Goal: Task Accomplishment & Management: Manage account settings

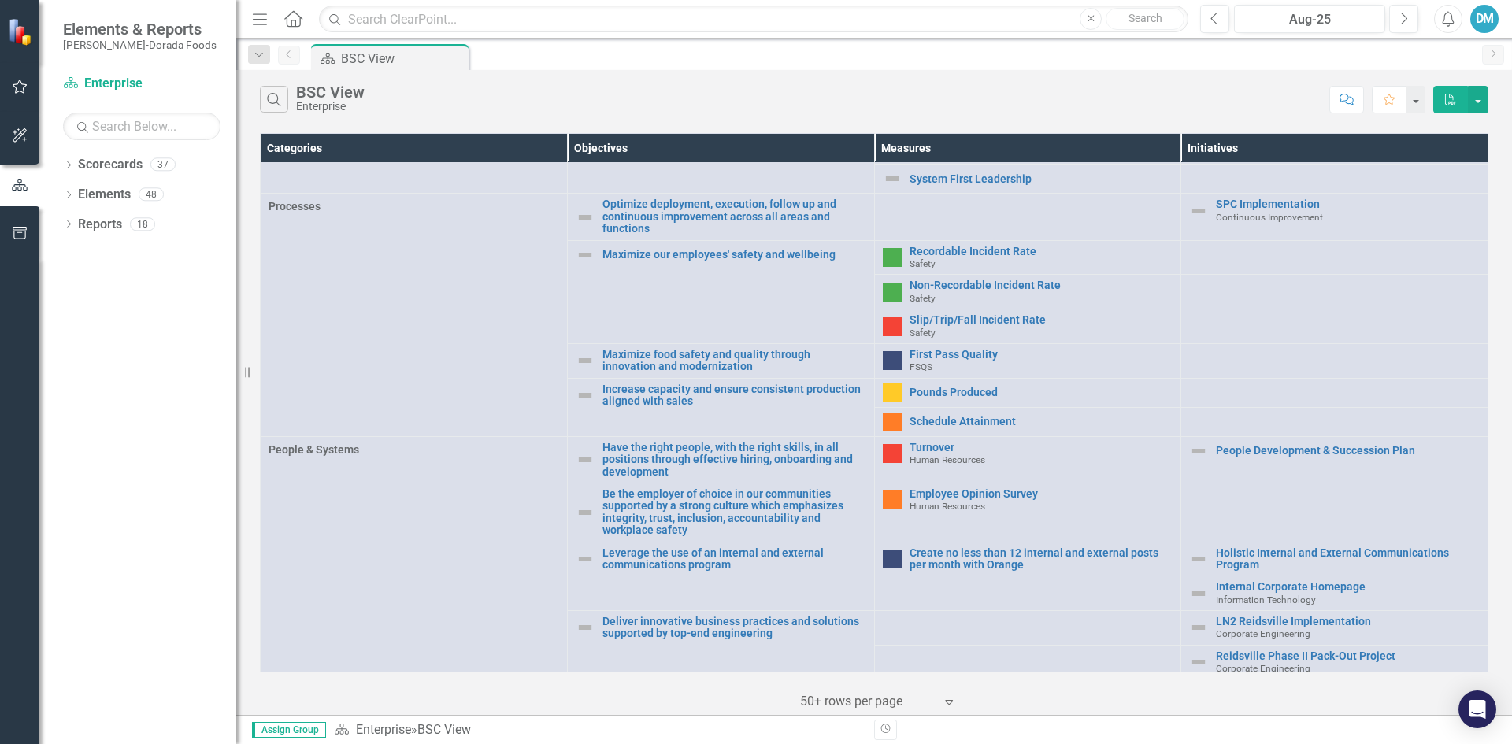
scroll to position [504, 0]
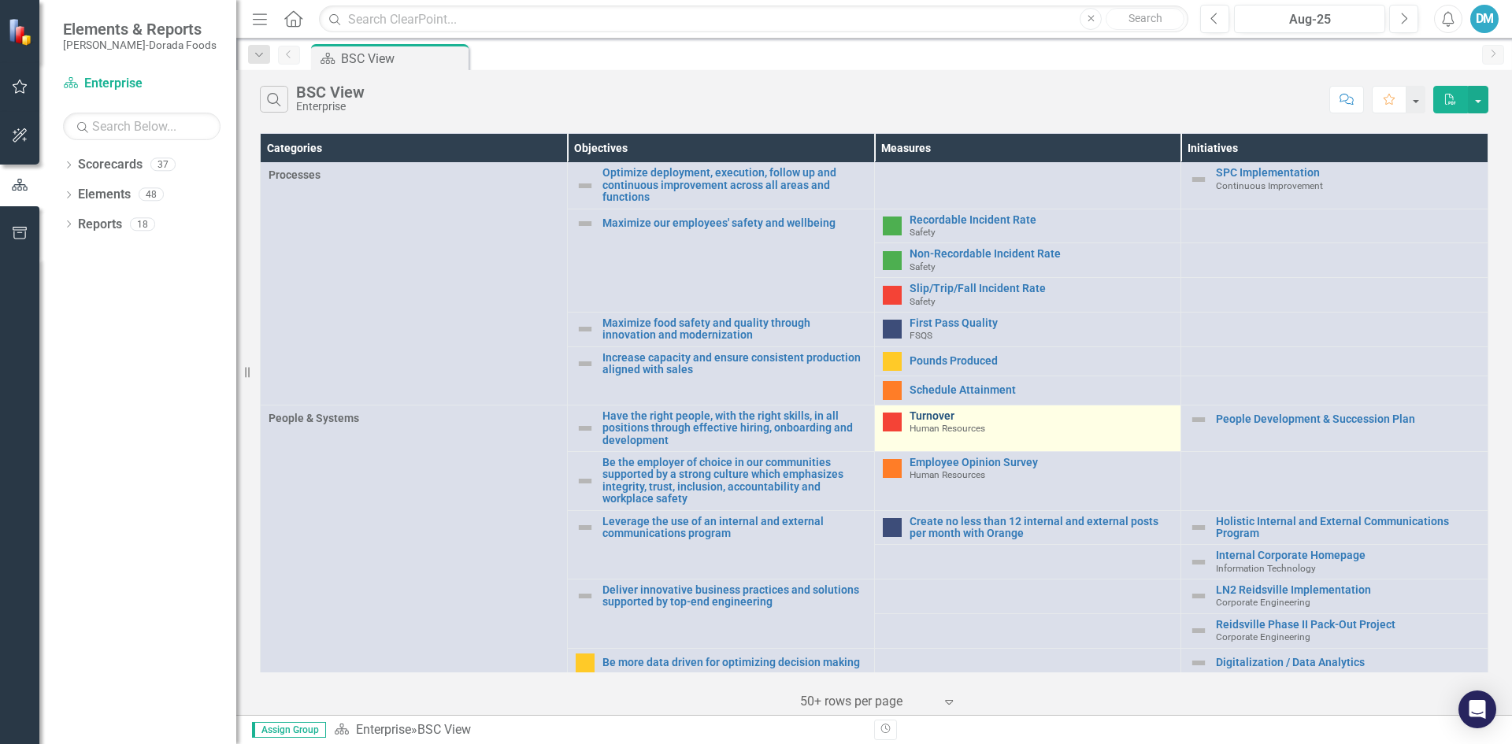
click at [922, 415] on link "Turnover" at bounding box center [1041, 416] width 264 height 12
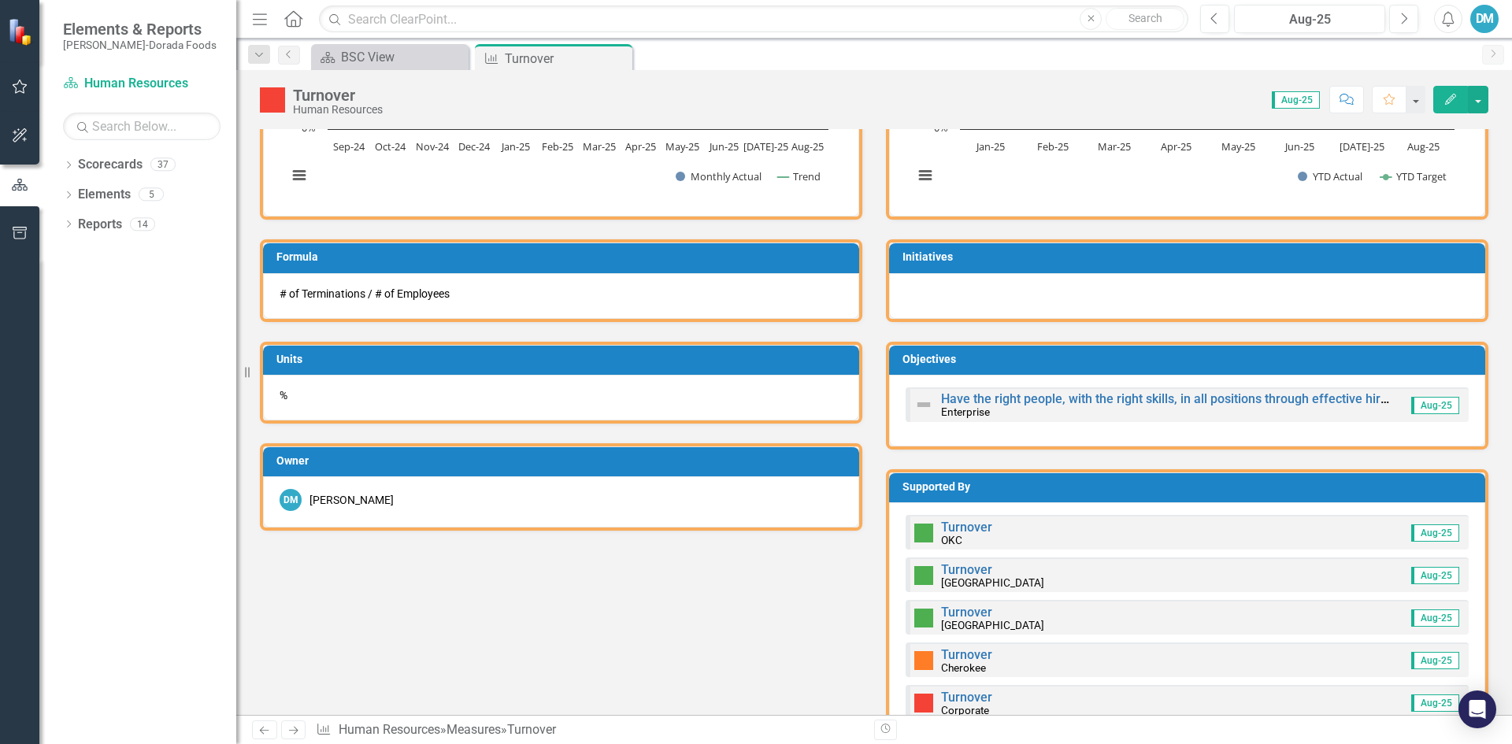
scroll to position [551, 0]
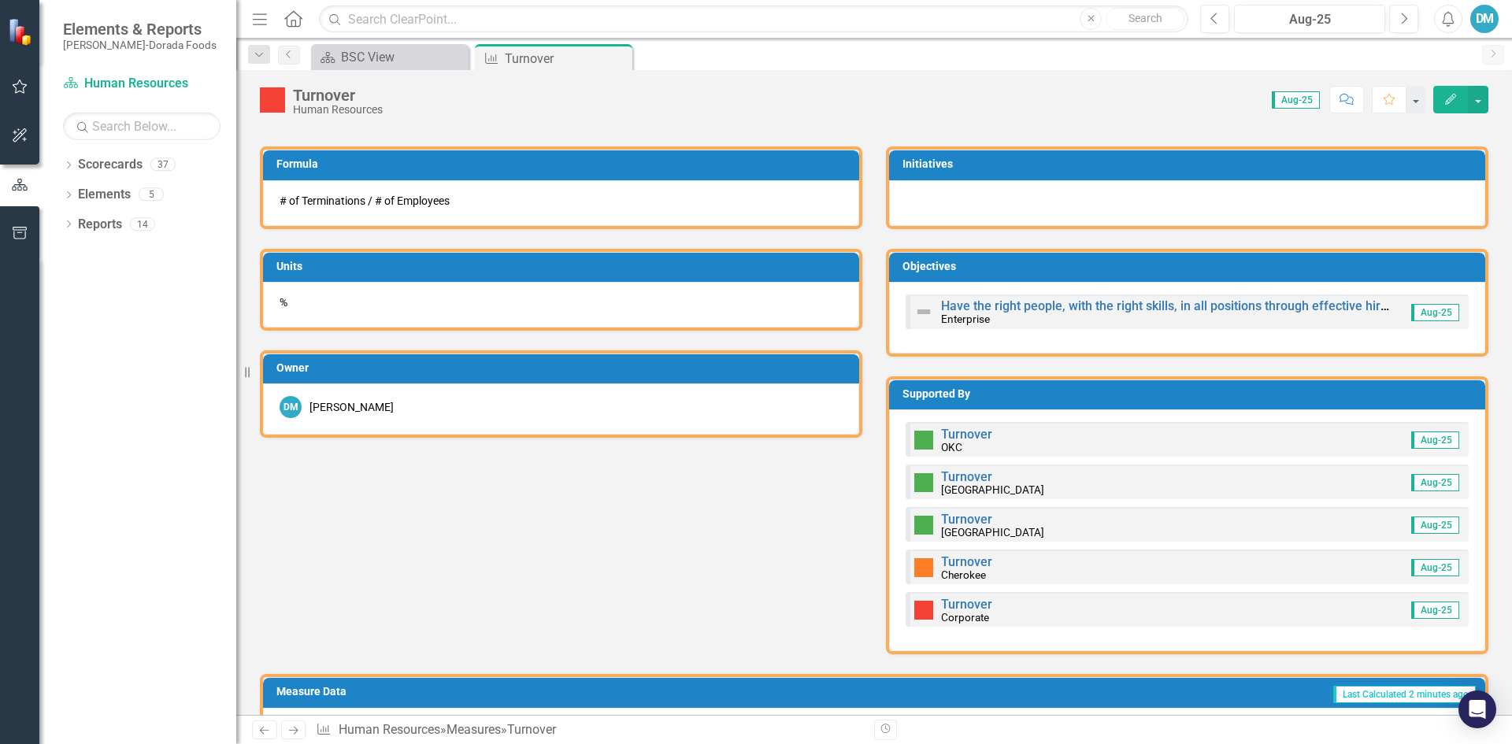
click at [968, 579] on small "Cherokee" at bounding box center [963, 574] width 45 height 13
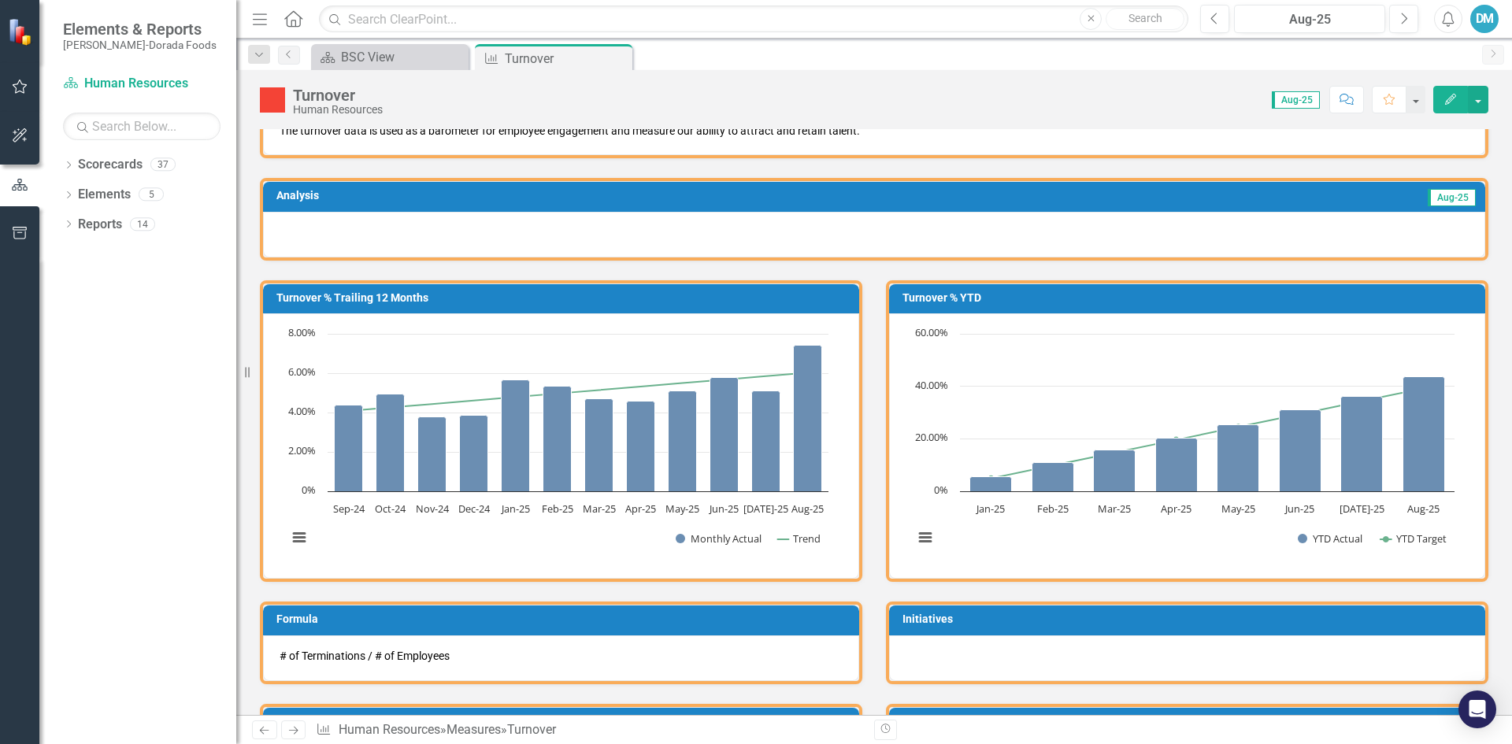
scroll to position [0, 0]
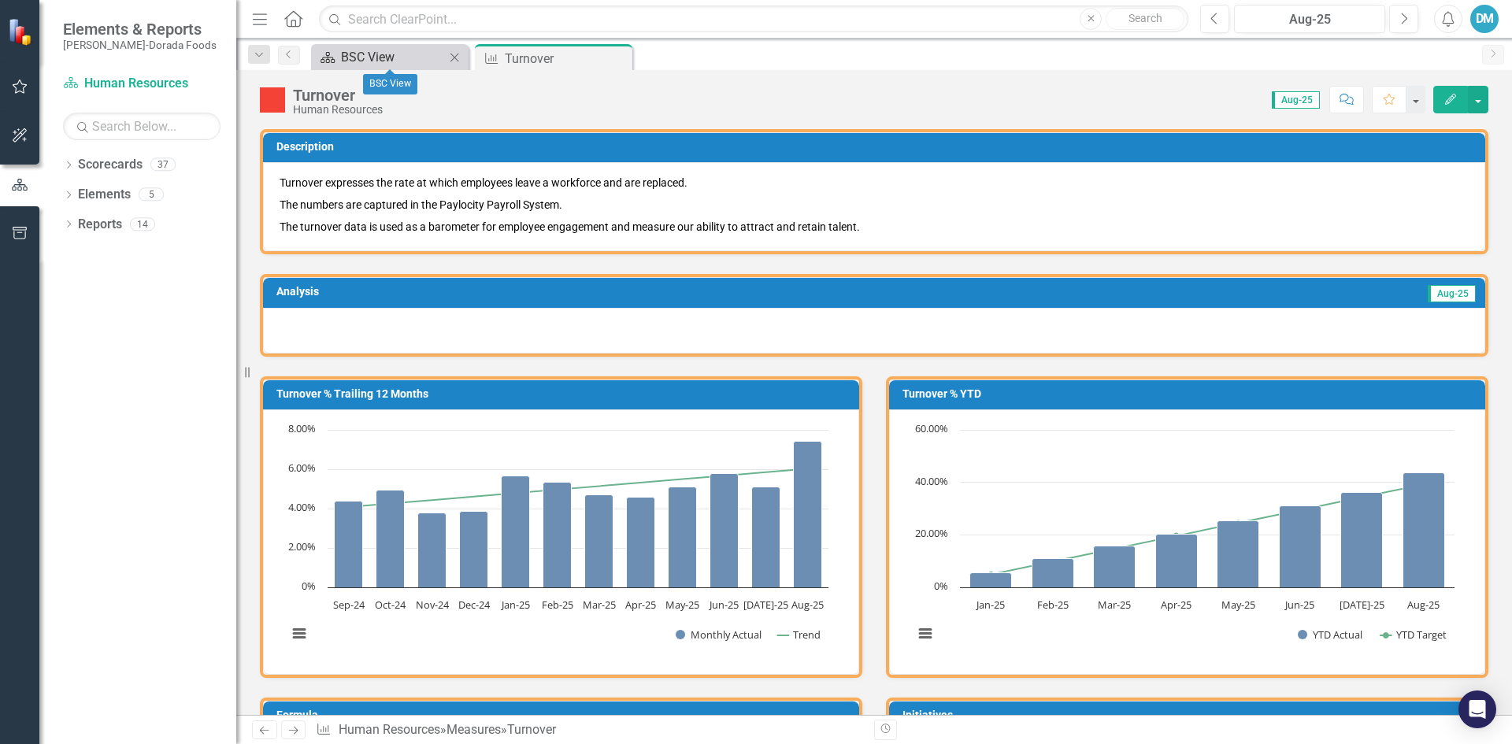
click at [397, 55] on div "BSC View" at bounding box center [393, 57] width 104 height 20
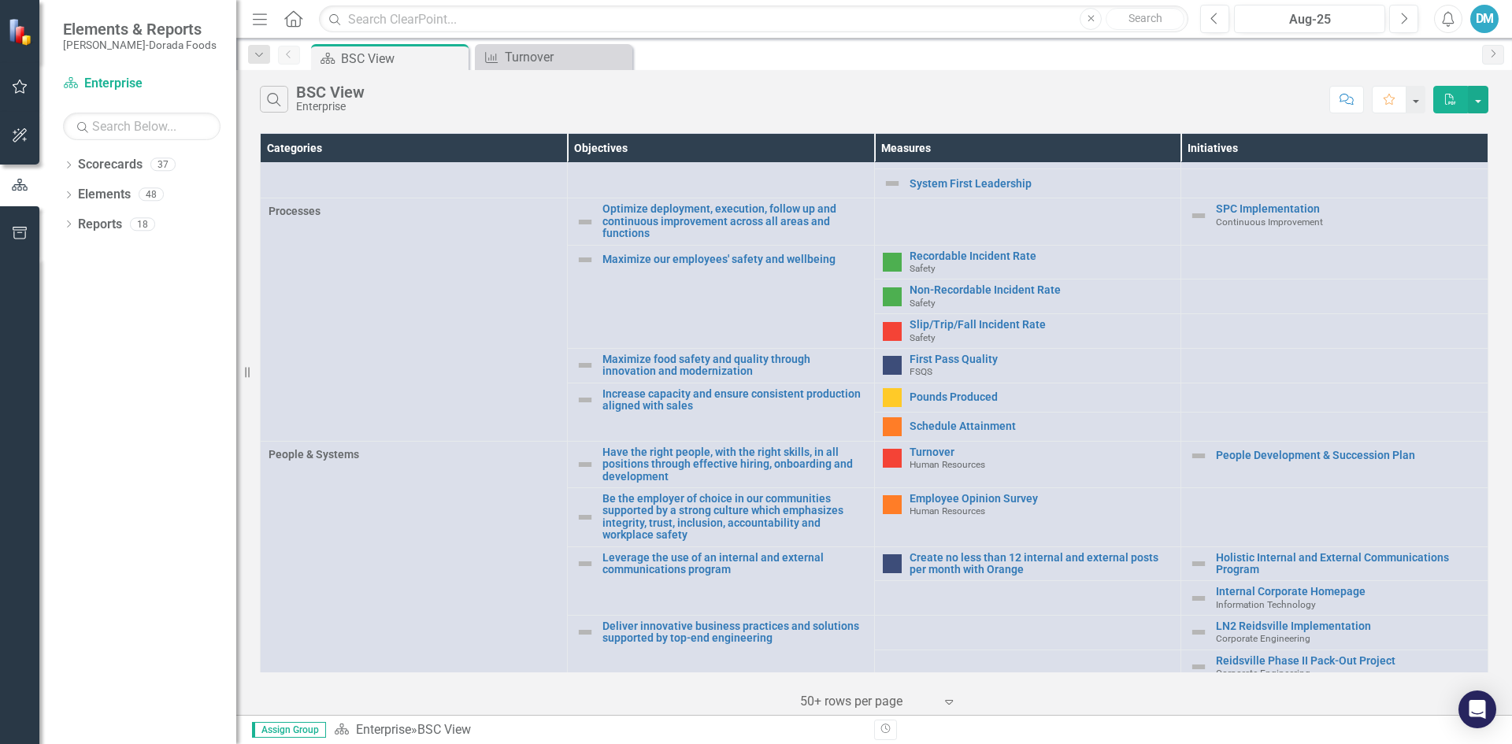
scroll to position [504, 0]
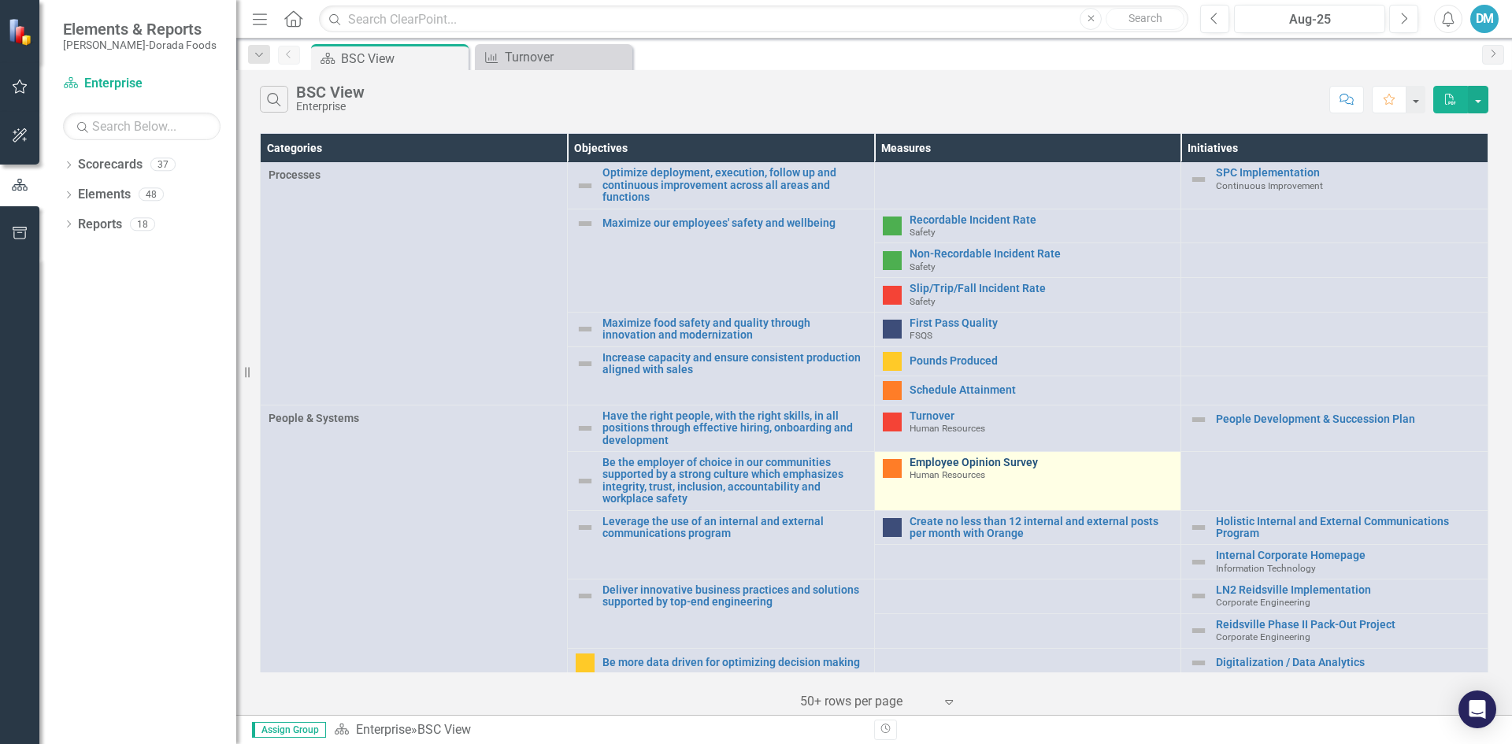
click at [975, 457] on link "Employee Opinion Survey" at bounding box center [1041, 463] width 264 height 12
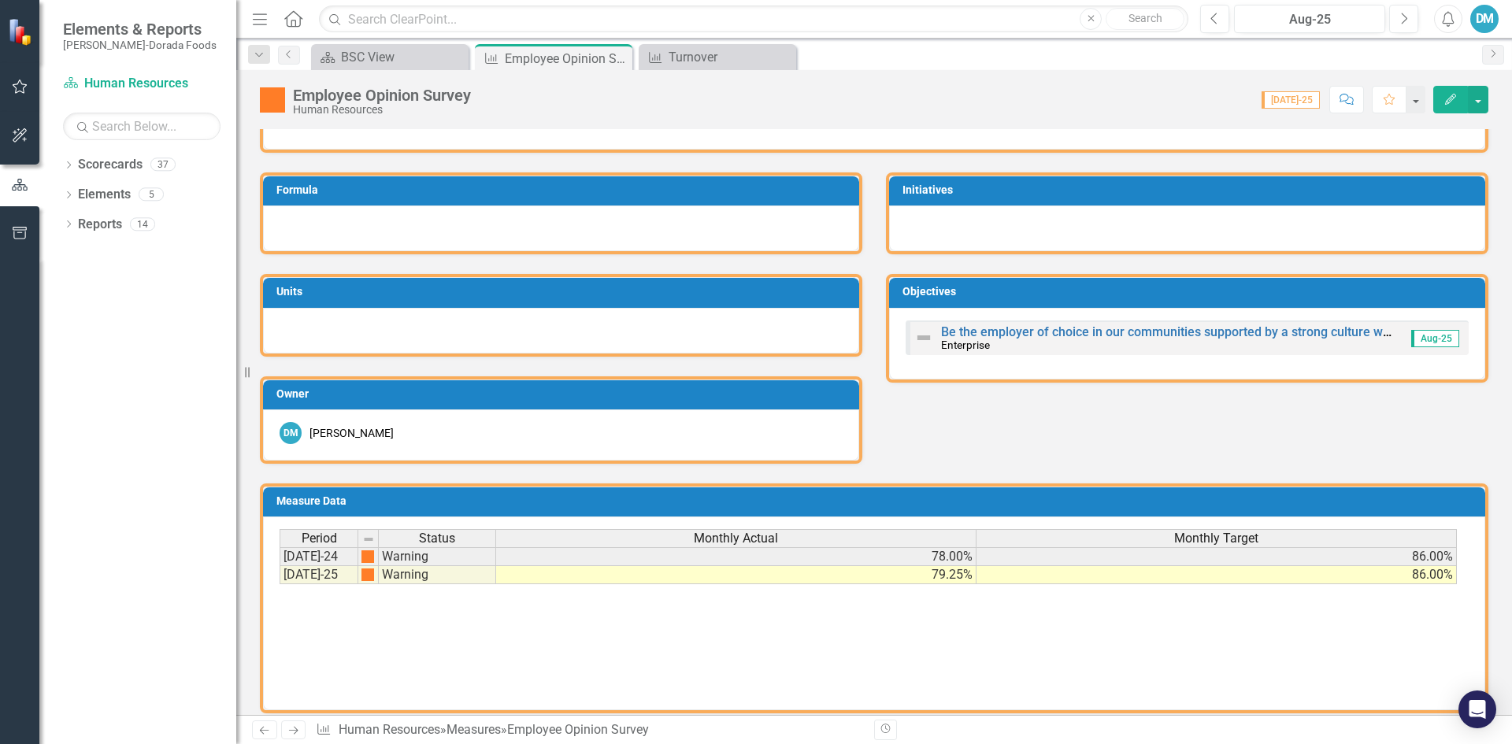
scroll to position [236, 0]
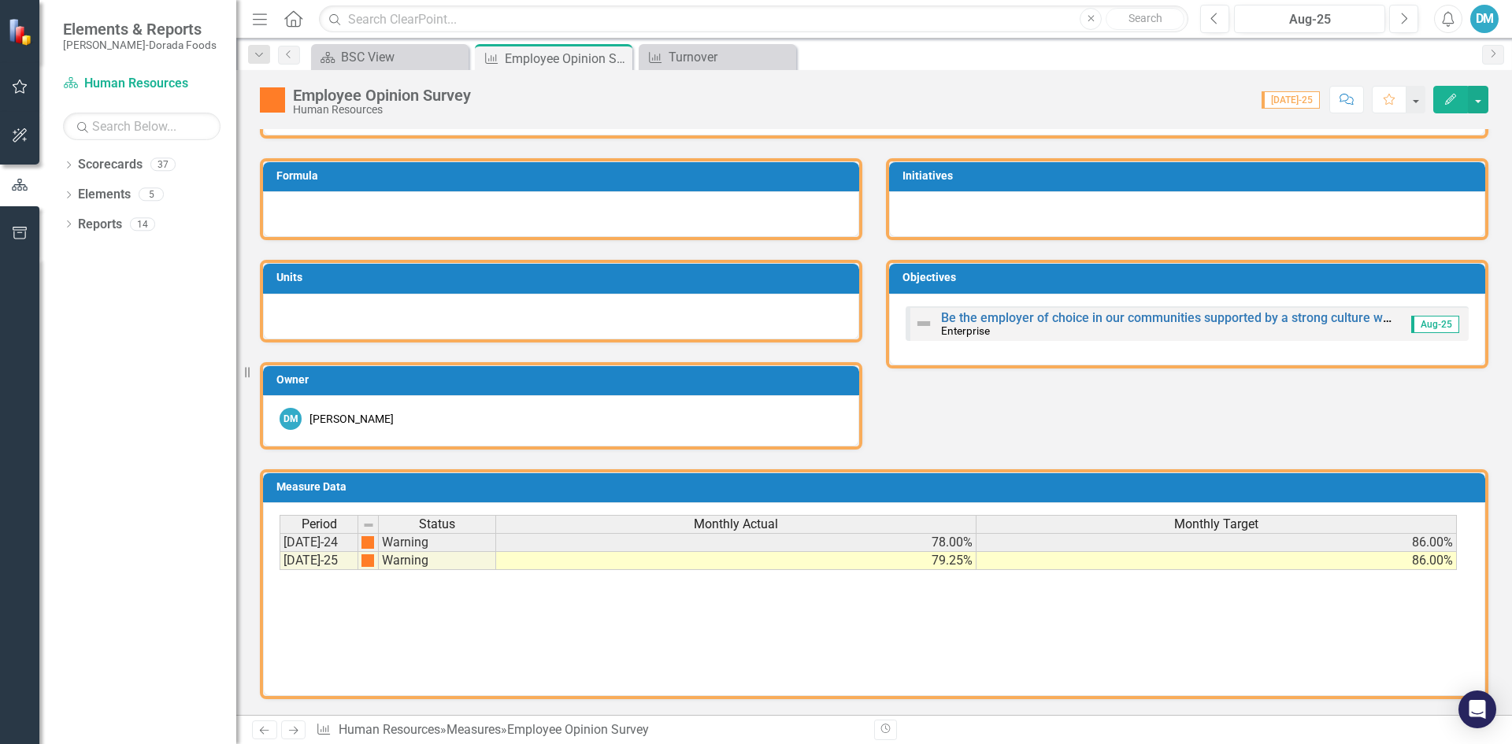
click at [960, 211] on div at bounding box center [1187, 214] width 596 height 46
click at [947, 218] on div at bounding box center [1187, 214] width 596 height 46
click at [959, 213] on div at bounding box center [1187, 214] width 596 height 46
click at [1450, 99] on icon "button" at bounding box center [1450, 99] width 11 height 11
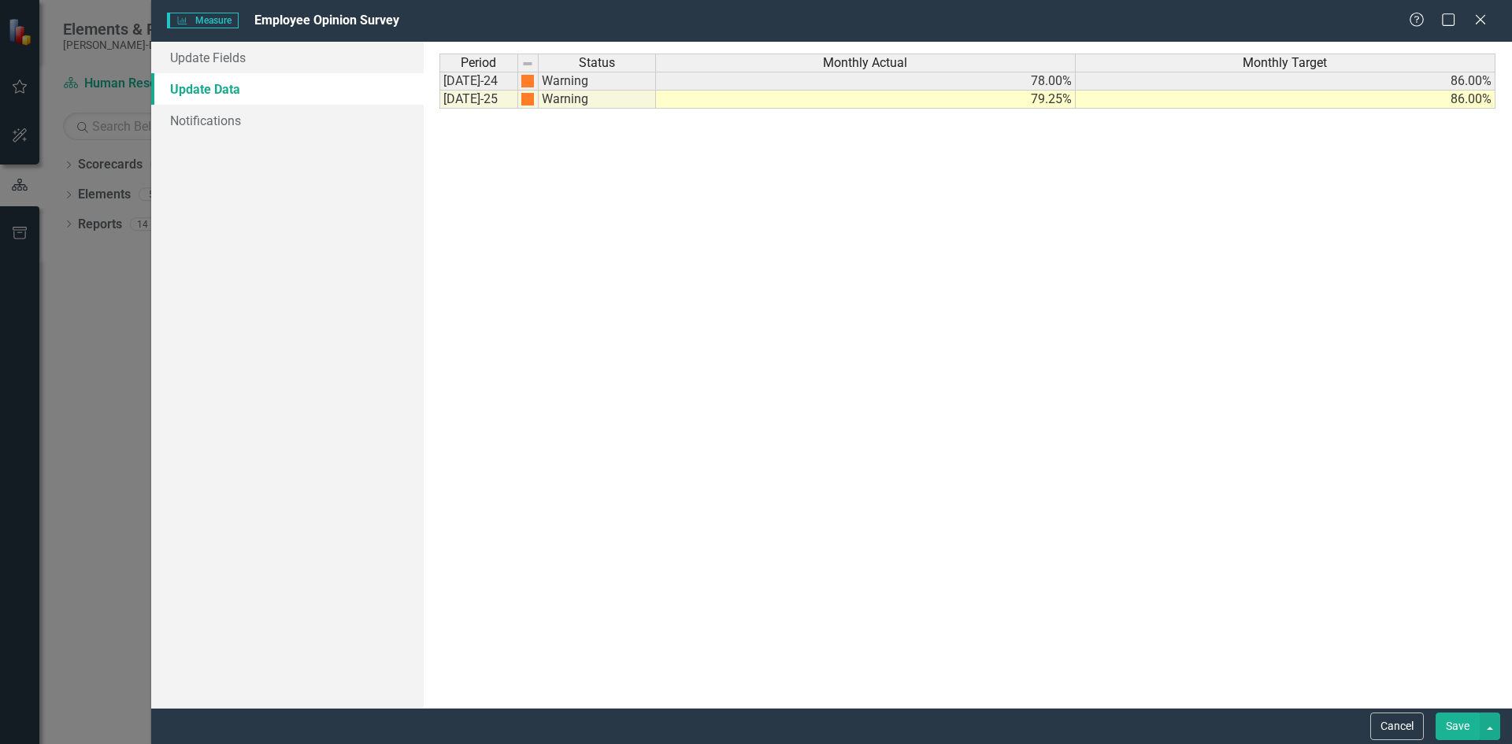
scroll to position [0, 0]
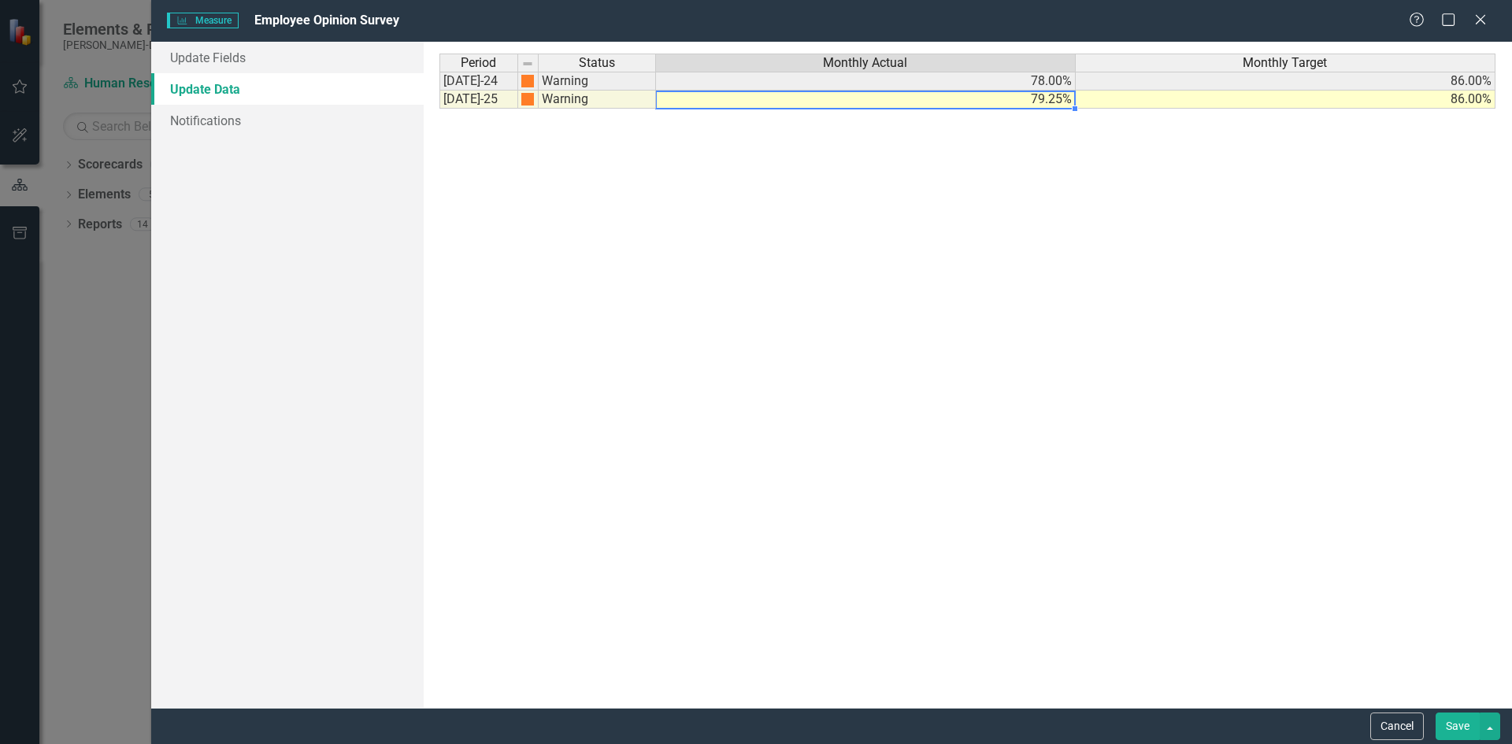
click at [962, 102] on td "79.25%" at bounding box center [866, 100] width 420 height 18
type textarea "79.25"
click at [657, 256] on div "Period Status [DATE]-24 Warning [DATE]-25 Warning" at bounding box center [548, 375] width 219 height 642
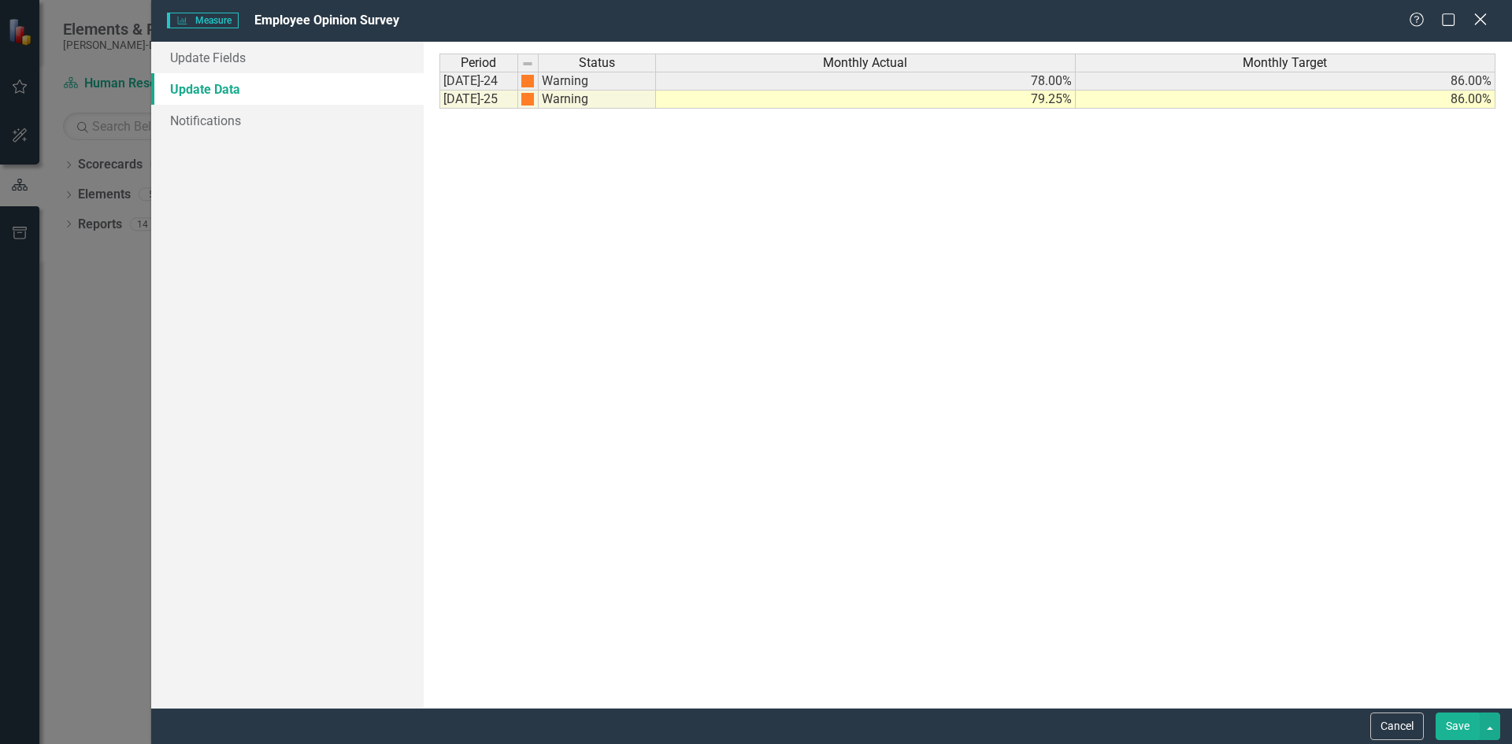
click at [1479, 13] on icon "Close" at bounding box center [1480, 19] width 20 height 15
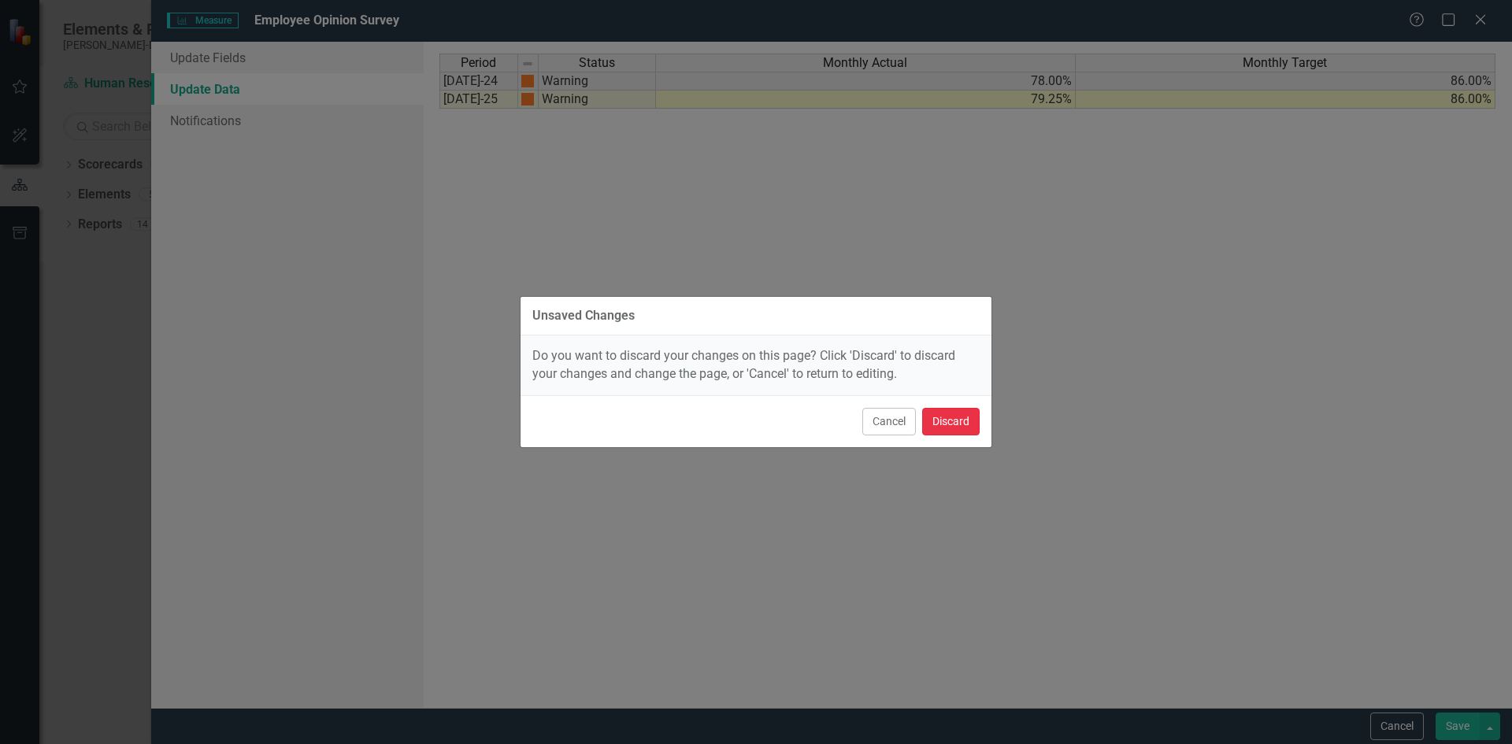
click at [950, 424] on button "Discard" at bounding box center [950, 422] width 57 height 28
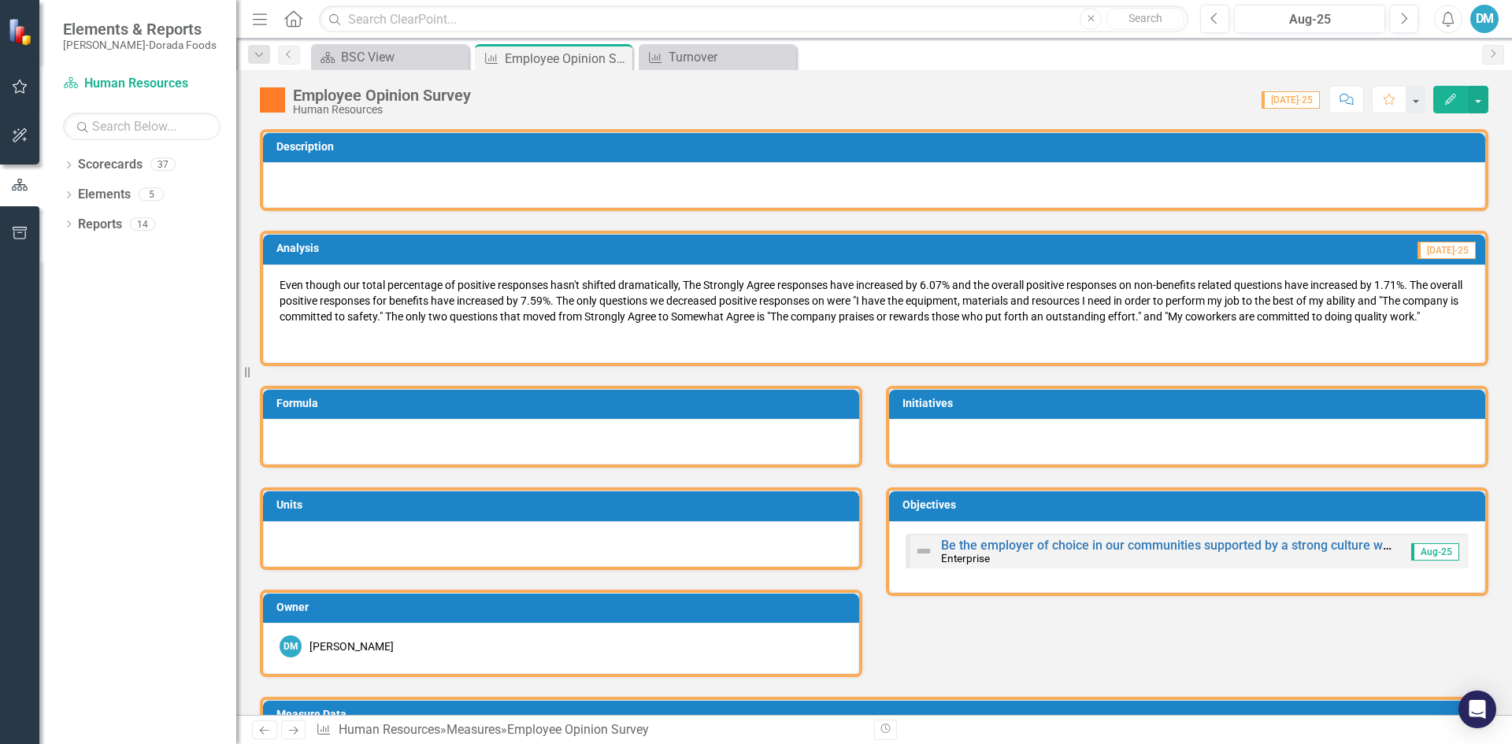
click at [355, 328] on p "Even though our total percentage of positive responses hasn't shifted dramatica…" at bounding box center [873, 302] width 1189 height 50
drag, startPoint x: 324, startPoint y: 335, endPoint x: 277, endPoint y: 282, distance: 70.9
click at [277, 282] on div "Even though our total percentage of positive responses hasn't shifted dramatica…" at bounding box center [874, 314] width 1222 height 98
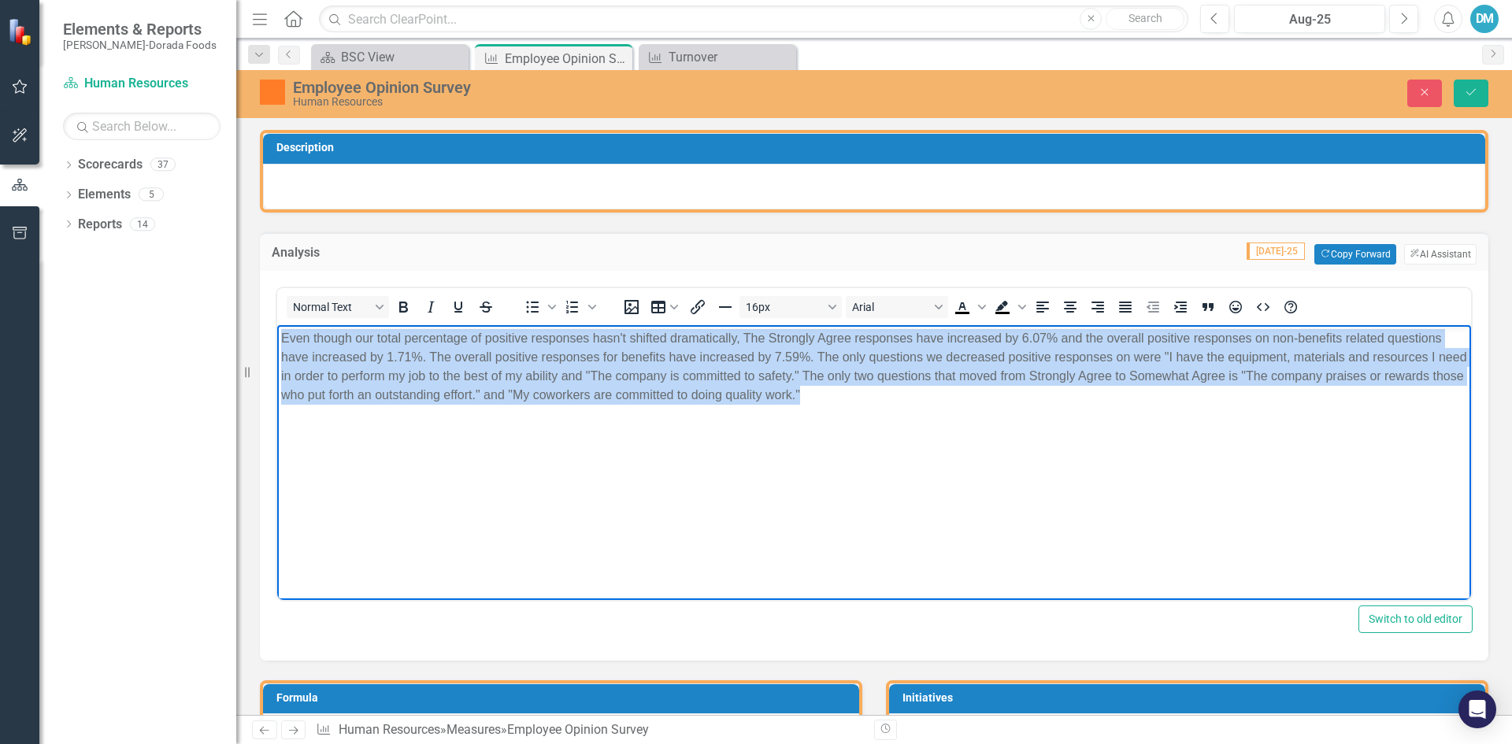
drag, startPoint x: 958, startPoint y: 398, endPoint x: 505, endPoint y: 601, distance: 496.9
click at [277, 324] on html "Even though our total percentage of positive responses hasn't shifted dramatica…" at bounding box center [873, 442] width 1193 height 236
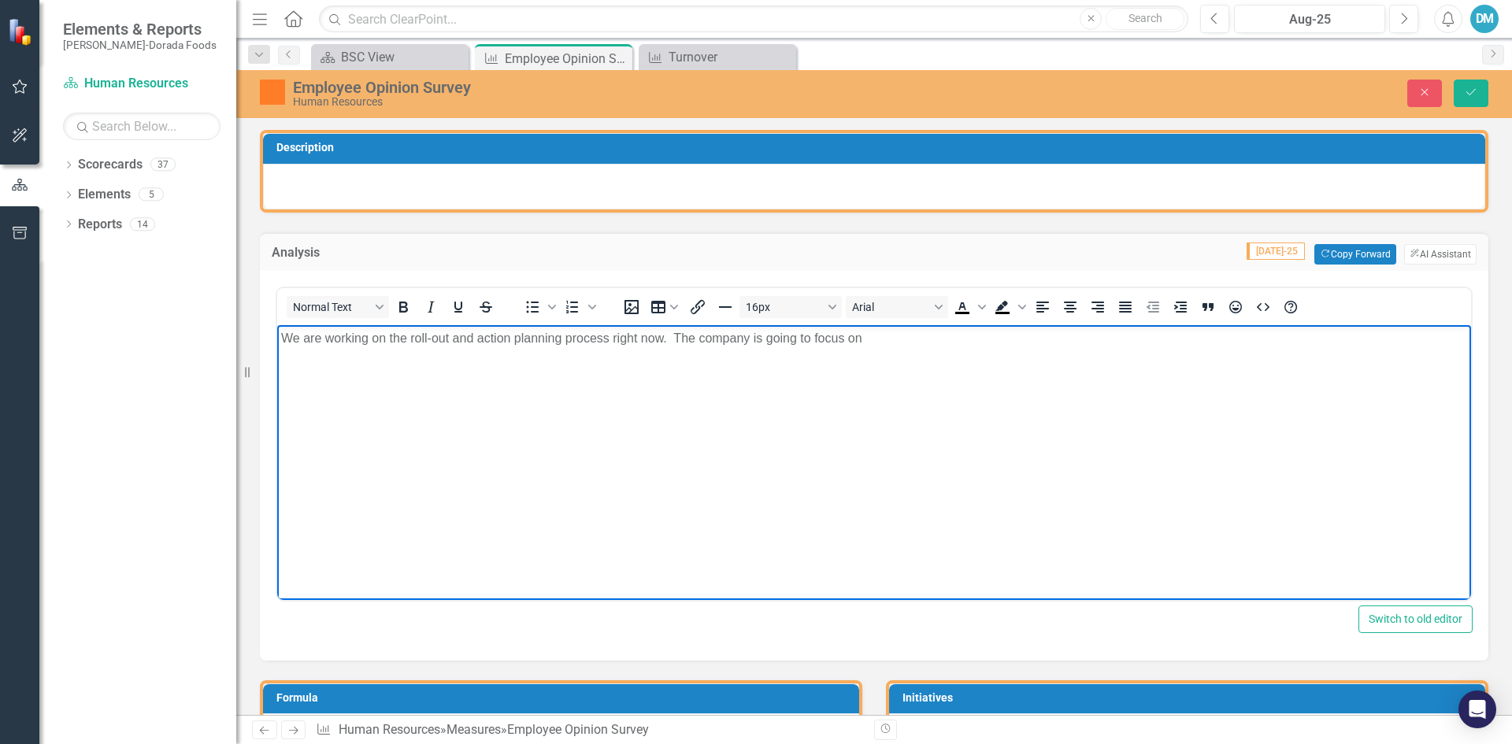
drag, startPoint x: 879, startPoint y: 338, endPoint x: 102, endPoint y: 302, distance: 777.1
click at [277, 324] on html "We are working on the roll-out and action planning process right now. The compa…" at bounding box center [873, 442] width 1193 height 236
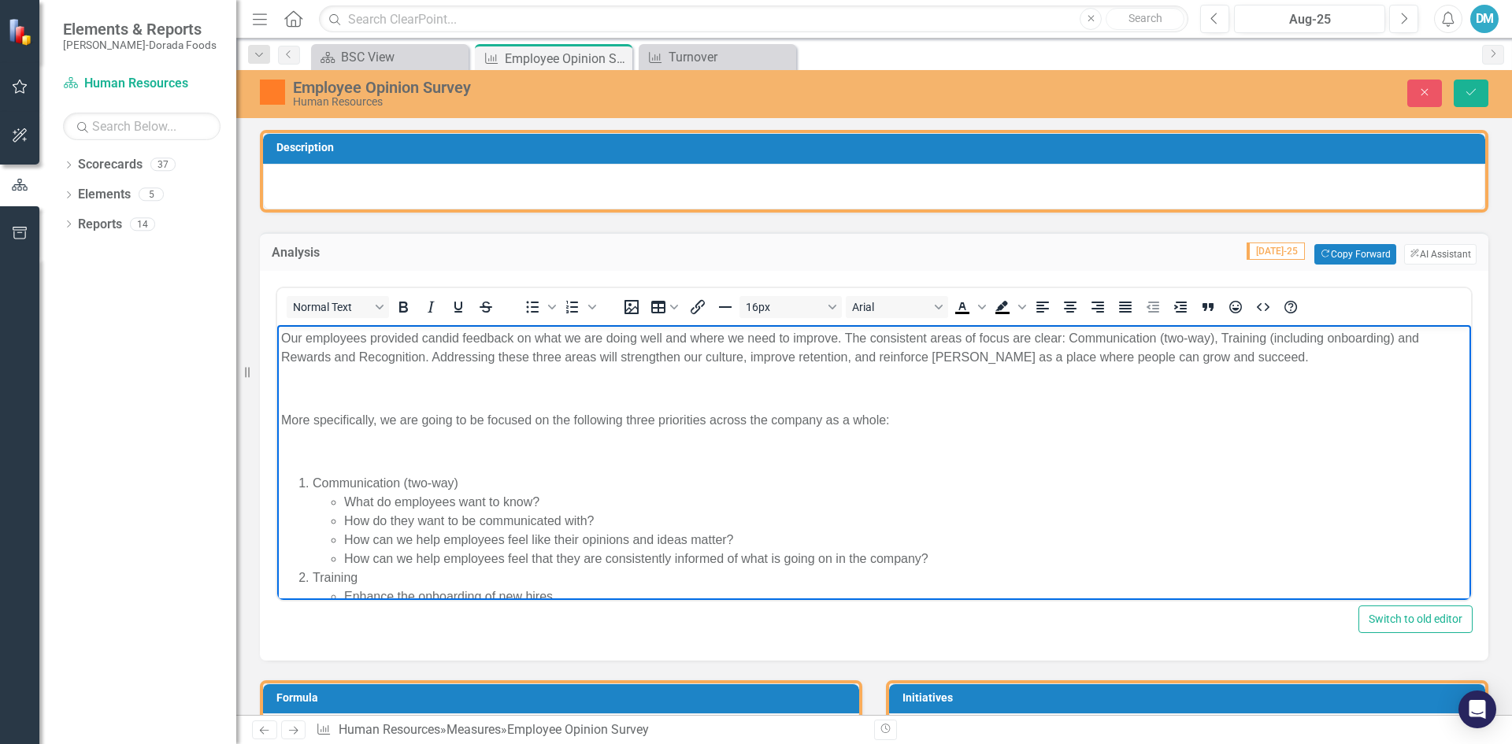
click at [330, 383] on p "Rich Text Area. Press ALT-0 for help." at bounding box center [874, 388] width 1186 height 19
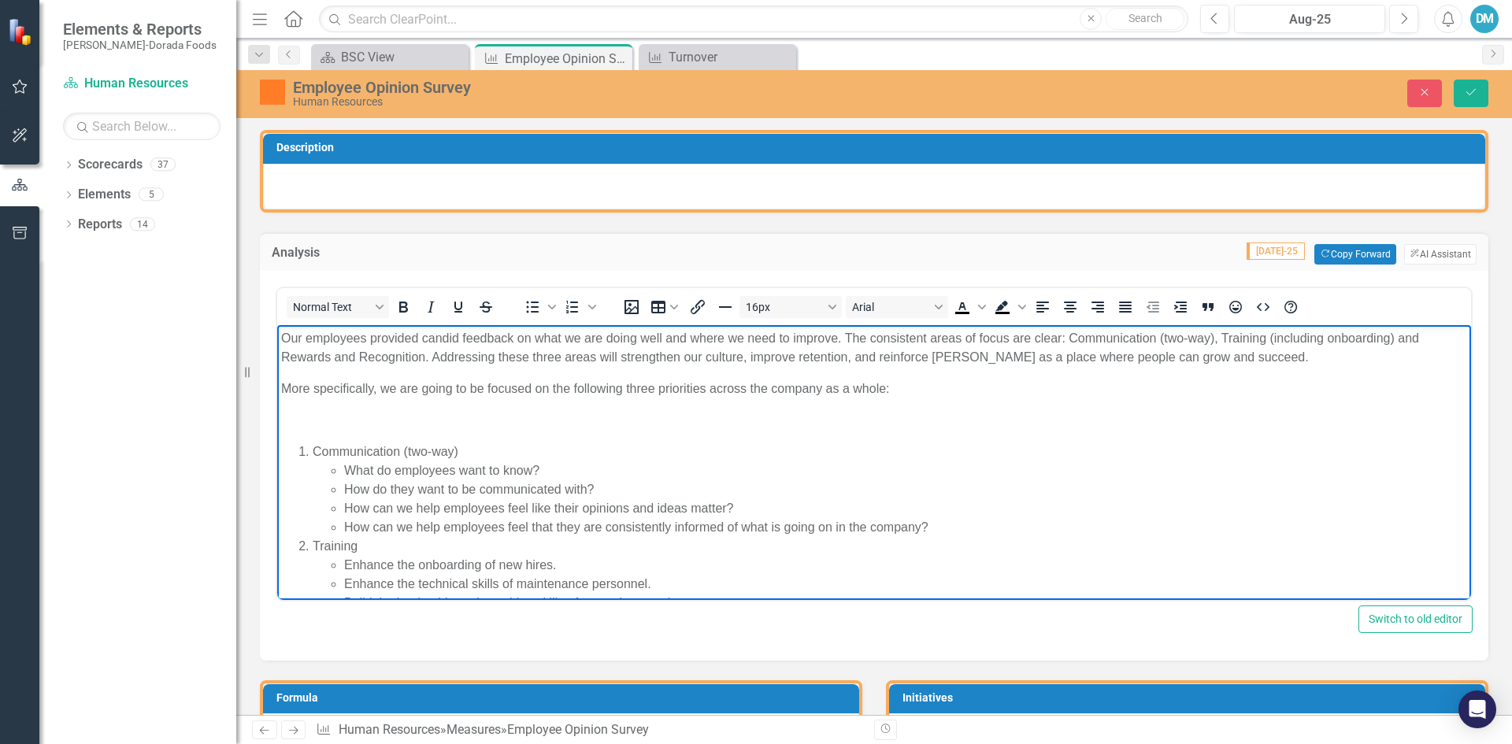
click at [315, 431] on body "Our employees provided candid feedback on what we are doing well and where we n…" at bounding box center [873, 536] width 1193 height 424
click at [311, 419] on p "Rich Text Area. Press ALT-0 for help." at bounding box center [874, 419] width 1186 height 19
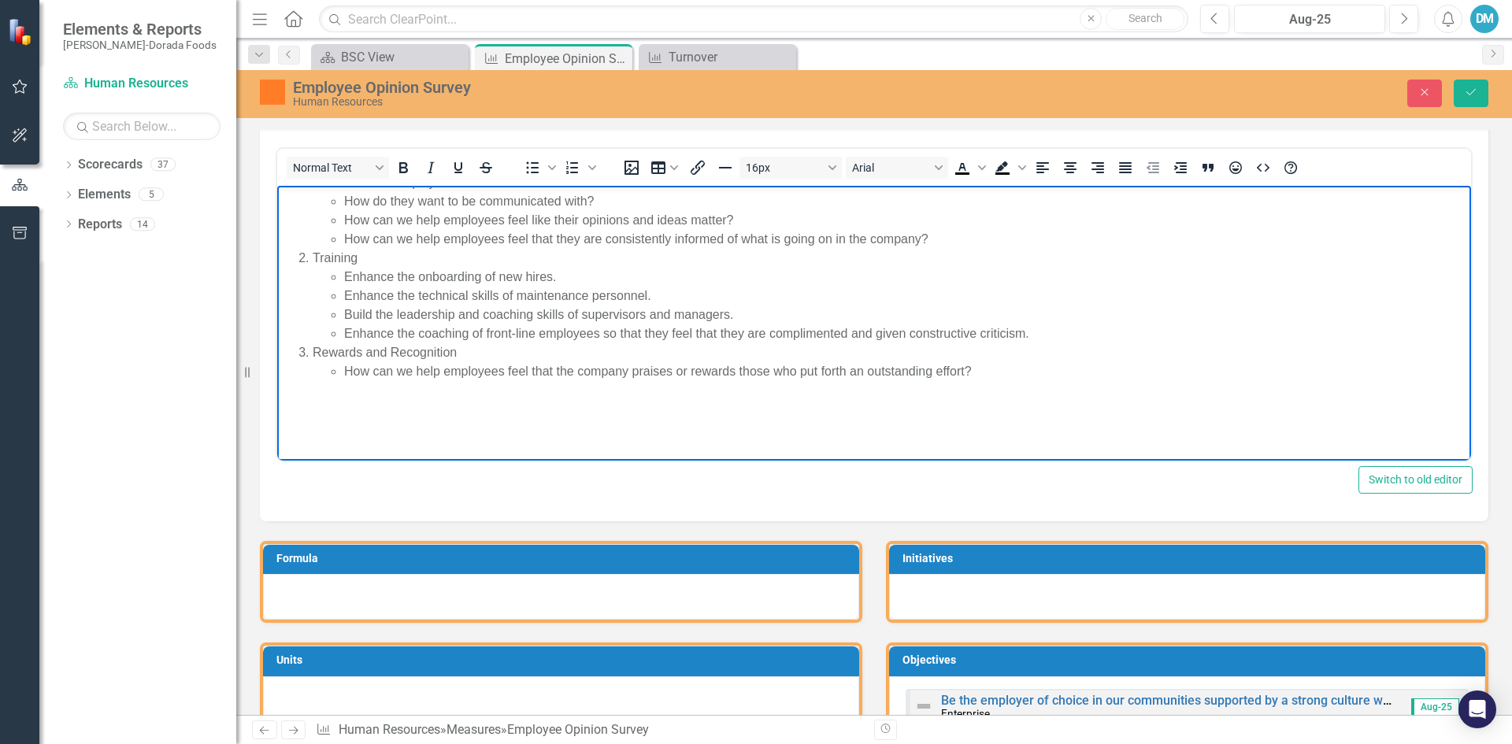
scroll to position [157, 0]
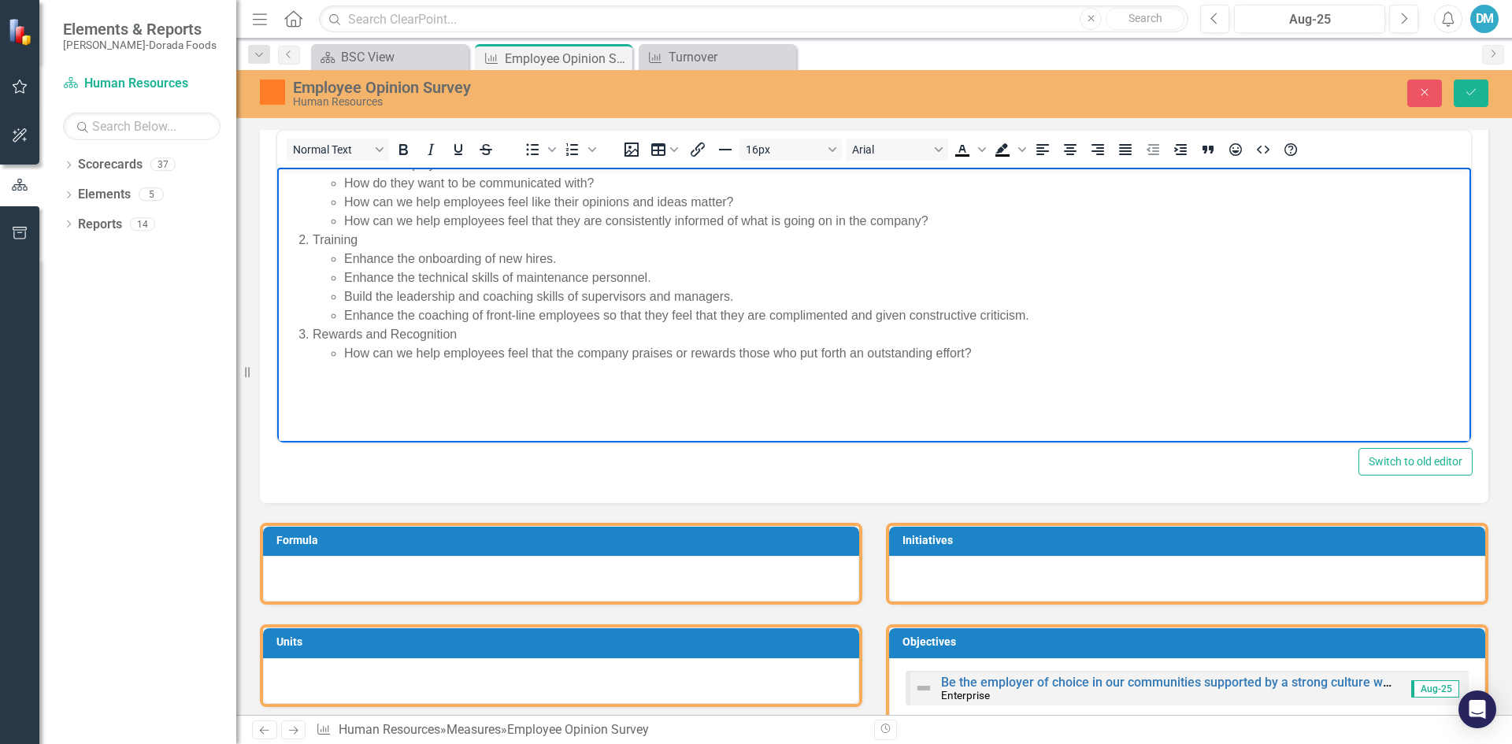
click at [685, 404] on body "Our employees provided candid feedback on what we are doing well and where we n…" at bounding box center [873, 246] width 1193 height 392
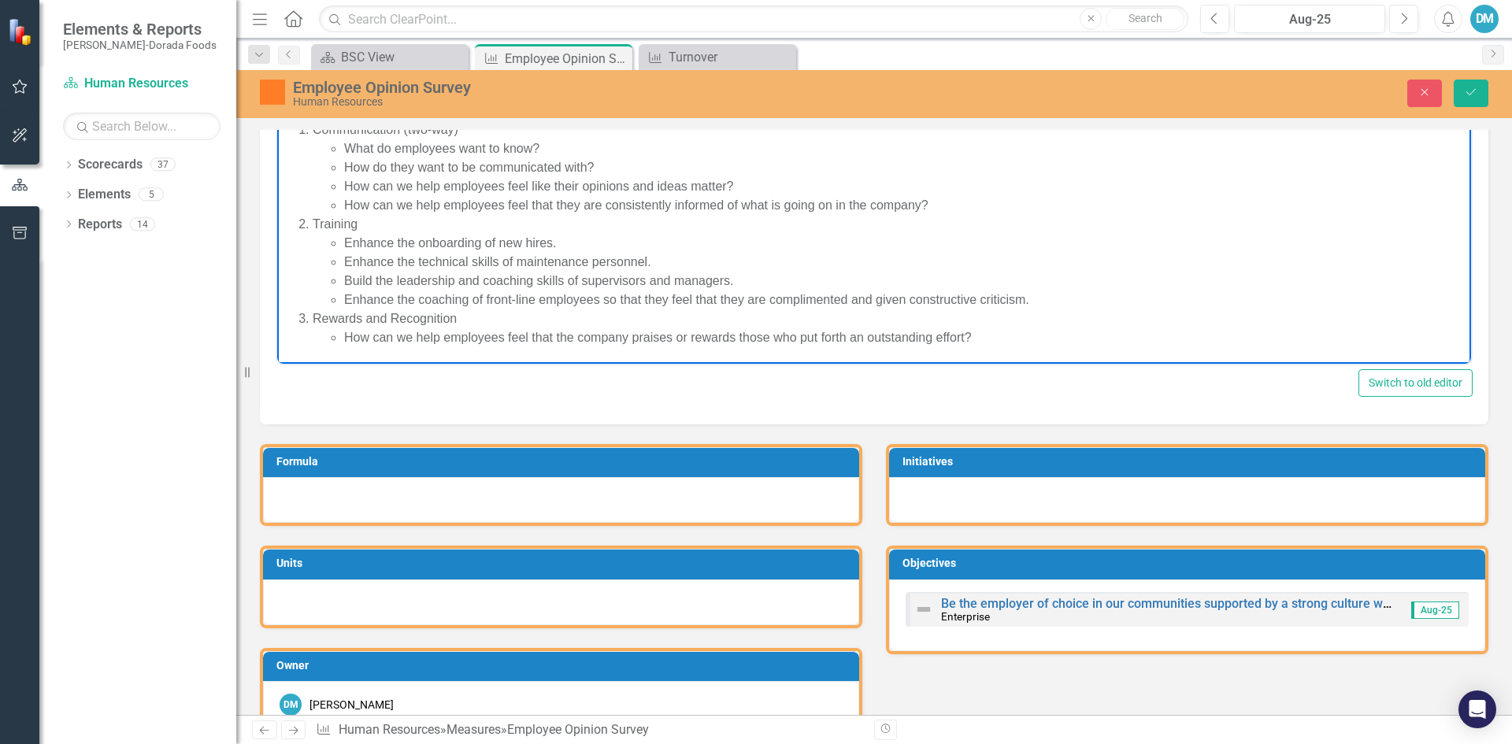
scroll to position [0, 0]
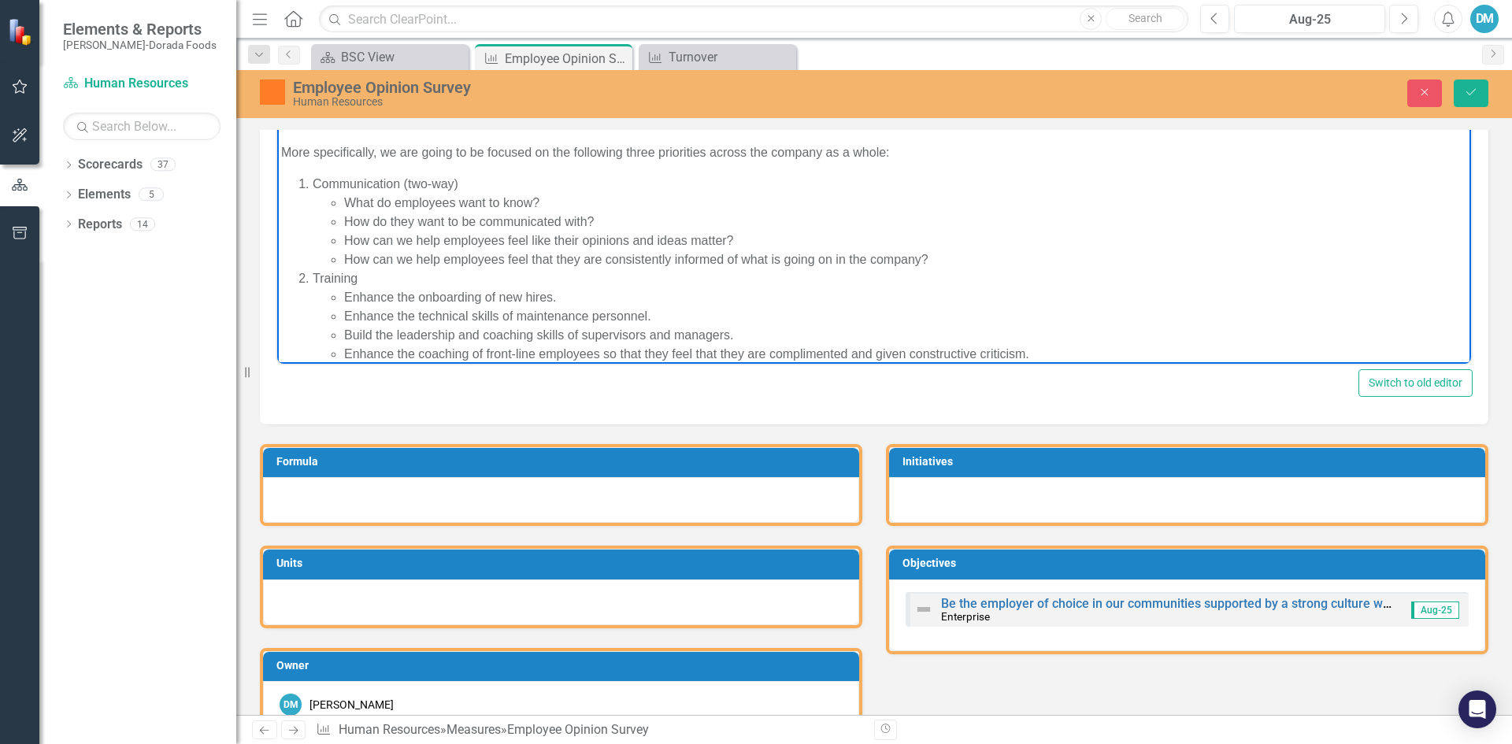
click at [920, 154] on p "More specifically, we are going to be focused on the following three priorities…" at bounding box center [874, 151] width 1186 height 19
click at [283, 149] on p "More specifically, we are going to be focused on the following three priorities…" at bounding box center [874, 151] width 1186 height 19
drag, startPoint x: 644, startPoint y: 156, endPoint x: 527, endPoint y: 150, distance: 117.5
click at [527, 150] on p "A consistent roll-out process is forthcoming. More specifically, we are going t…" at bounding box center [874, 151] width 1186 height 19
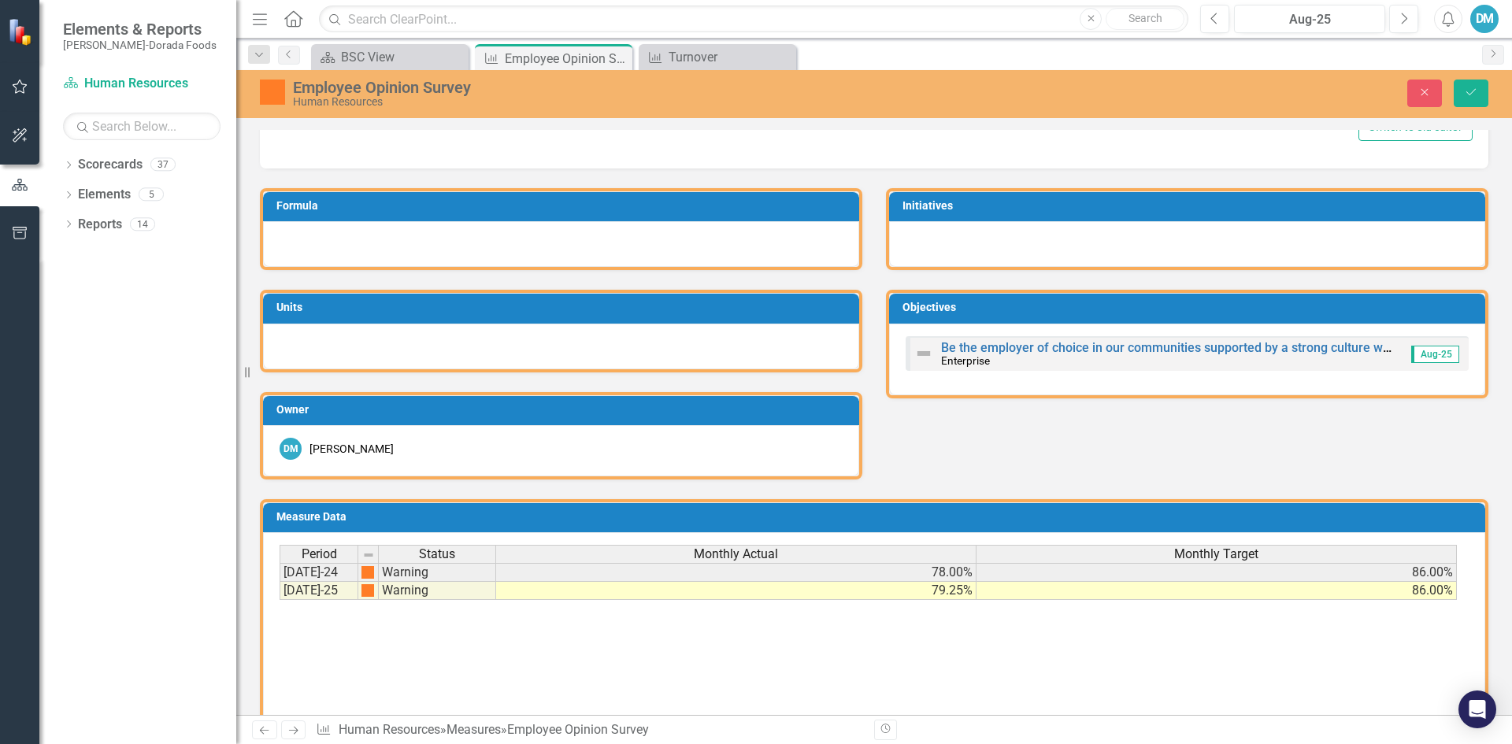
scroll to position [522, 0]
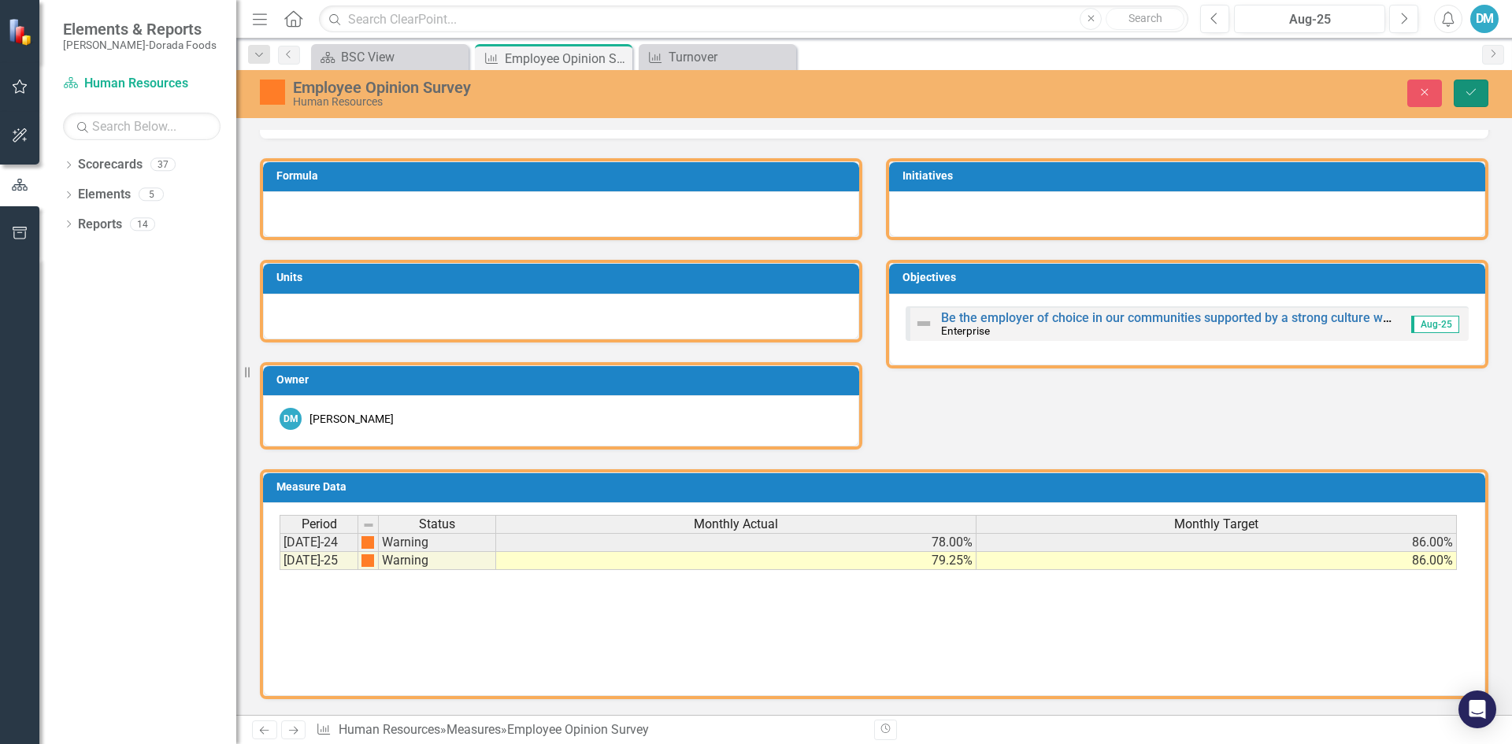
click at [1473, 91] on icon "Save" at bounding box center [1471, 92] width 14 height 11
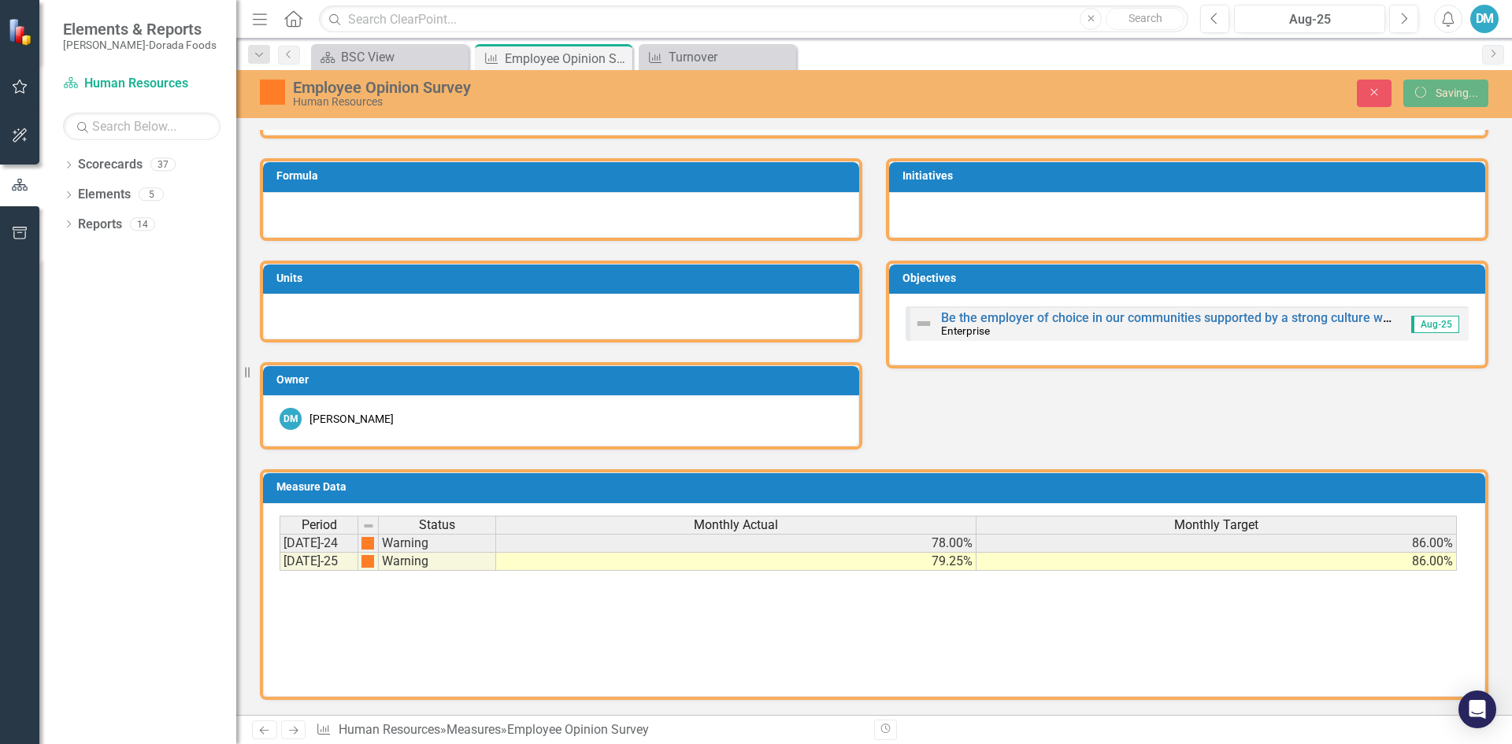
scroll to position [424, 0]
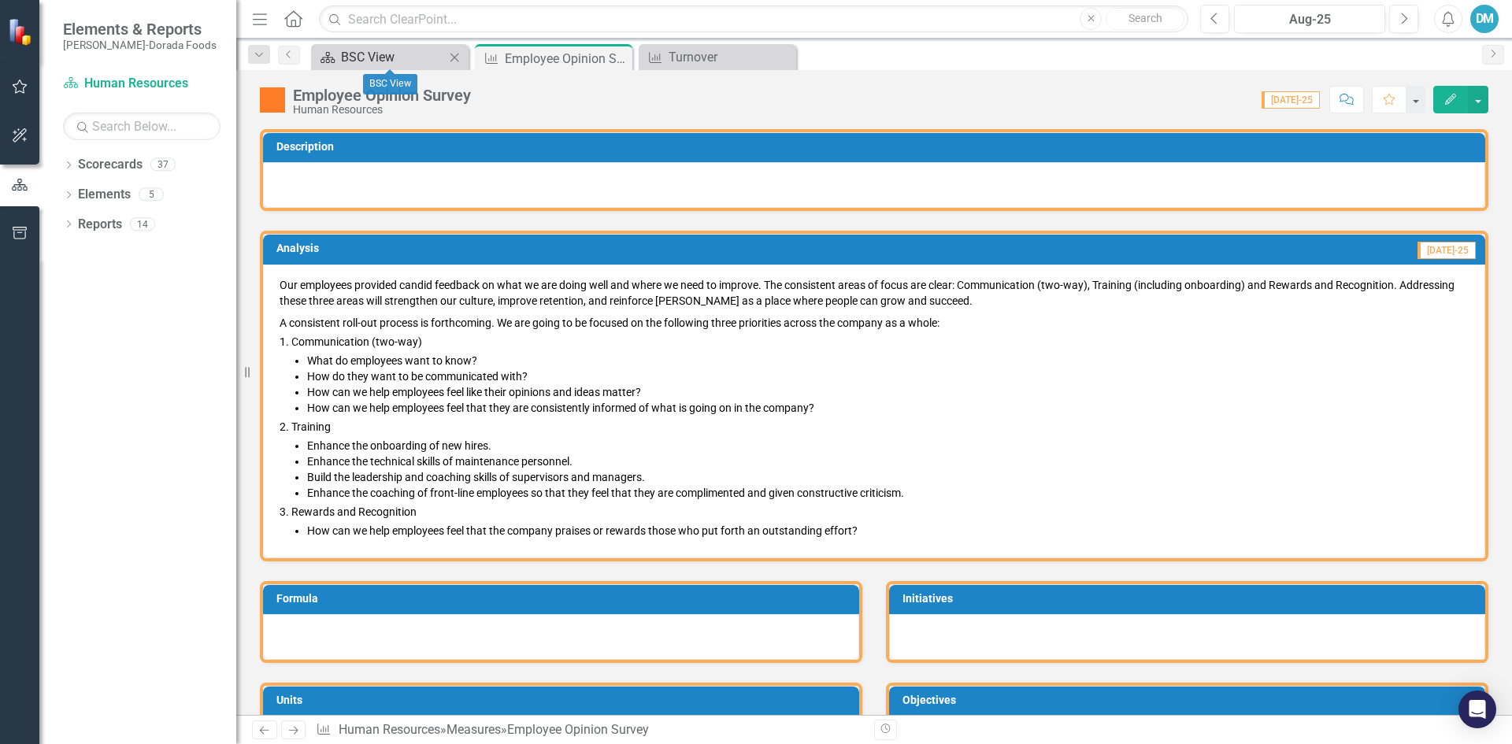
click at [375, 54] on div "BSC View" at bounding box center [393, 57] width 104 height 20
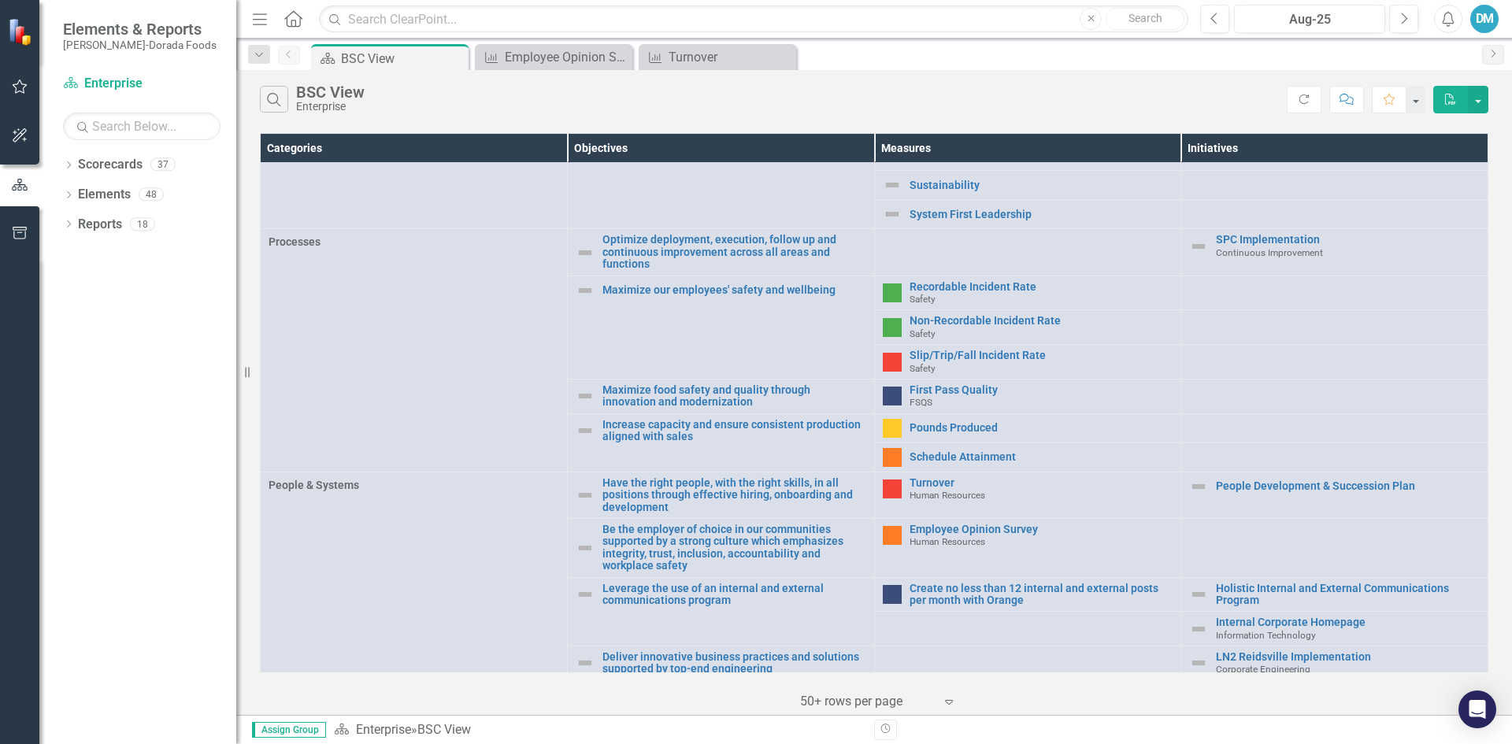
scroll to position [472, 0]
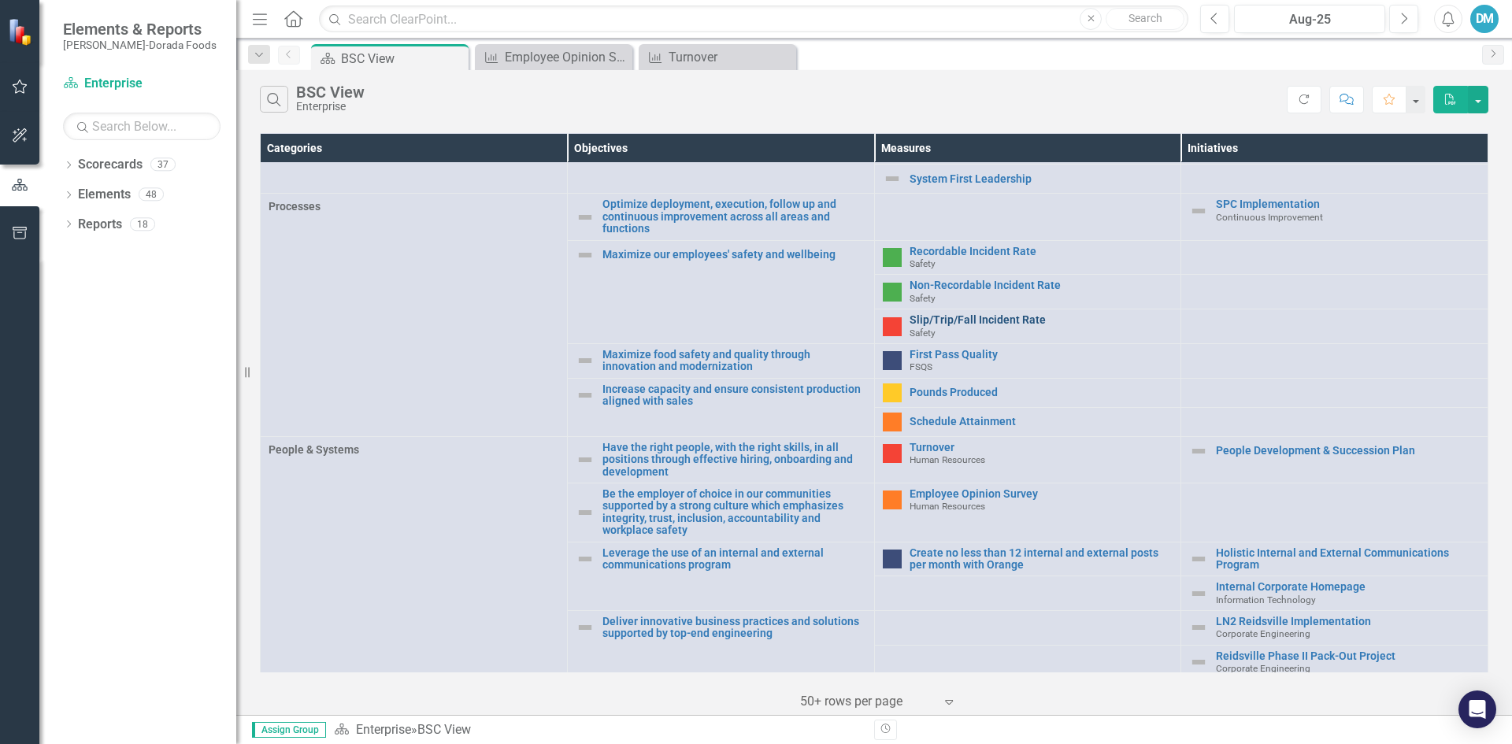
click at [910, 316] on link "Slip/Trip/Fall Incident Rate" at bounding box center [1041, 320] width 264 height 12
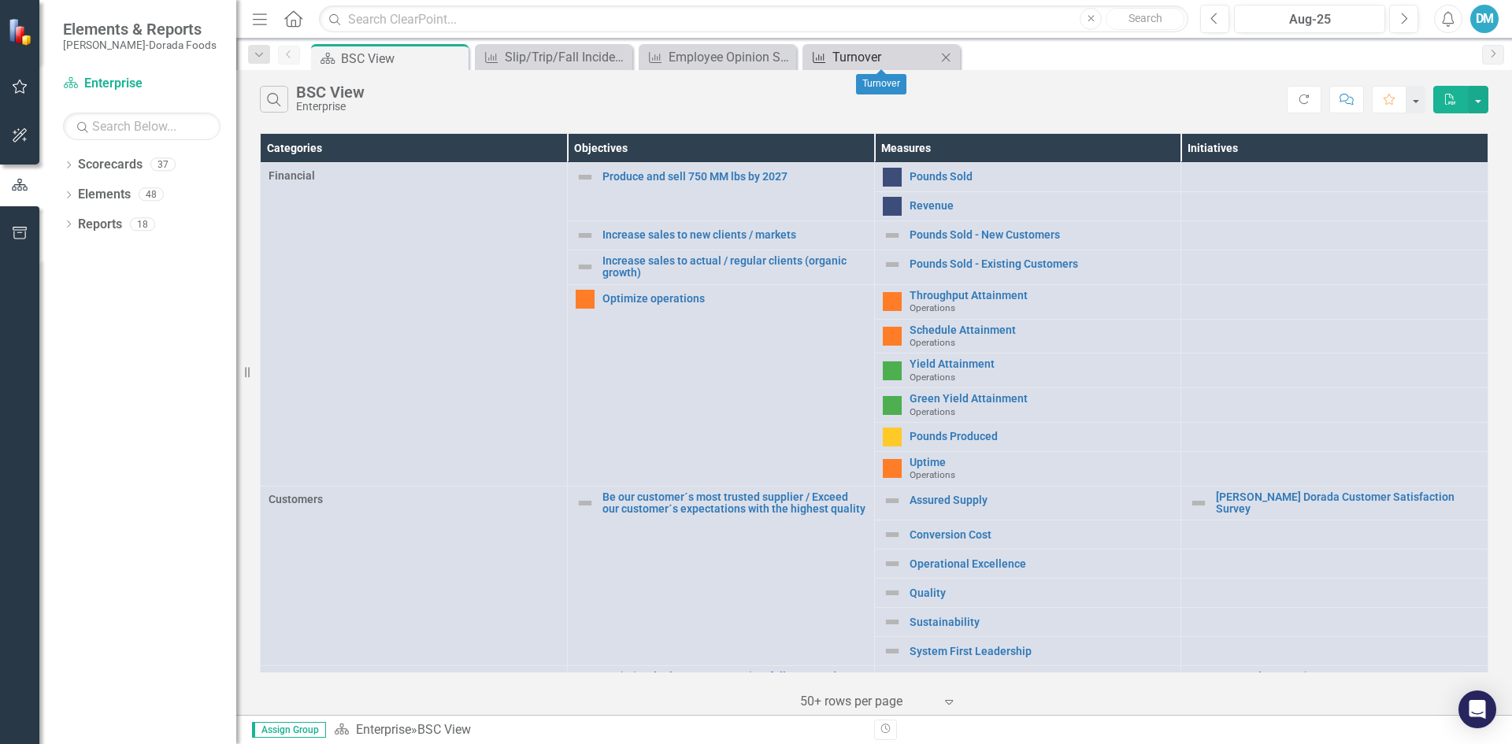
click at [875, 59] on div "Turnover" at bounding box center [884, 57] width 104 height 20
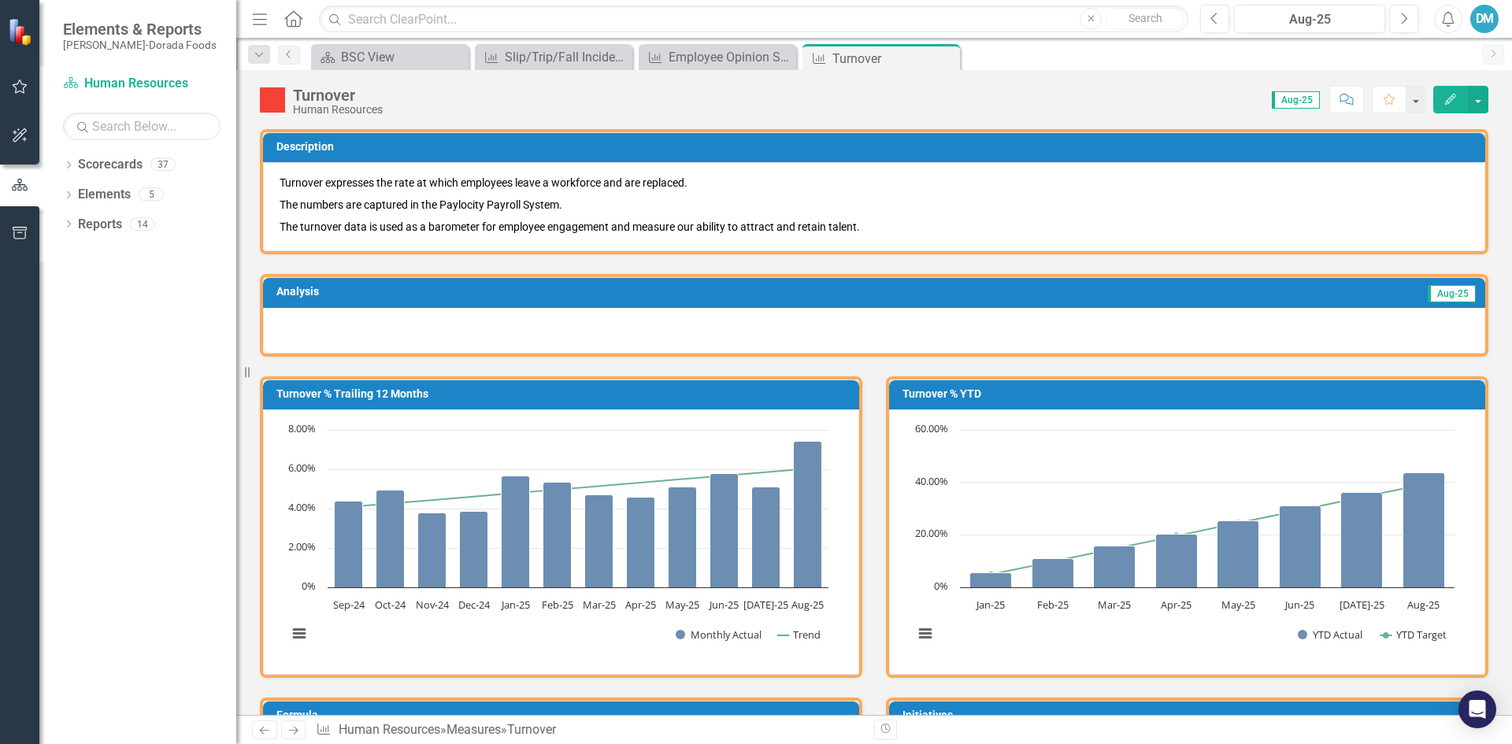
click at [321, 310] on div at bounding box center [874, 331] width 1222 height 46
click at [320, 315] on div at bounding box center [874, 331] width 1222 height 46
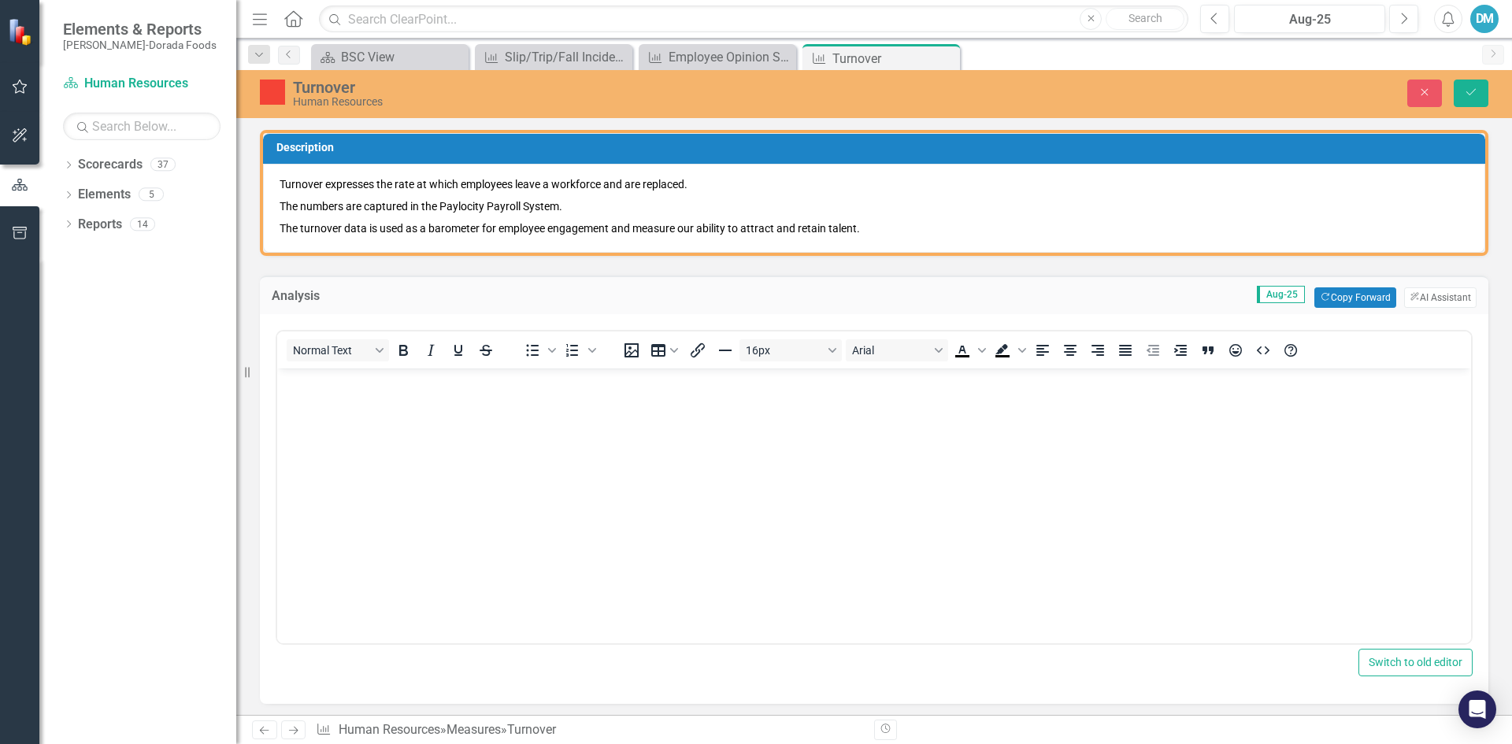
click at [317, 395] on body "Rich Text Area. Press ALT-0 for help." at bounding box center [873, 486] width 1193 height 236
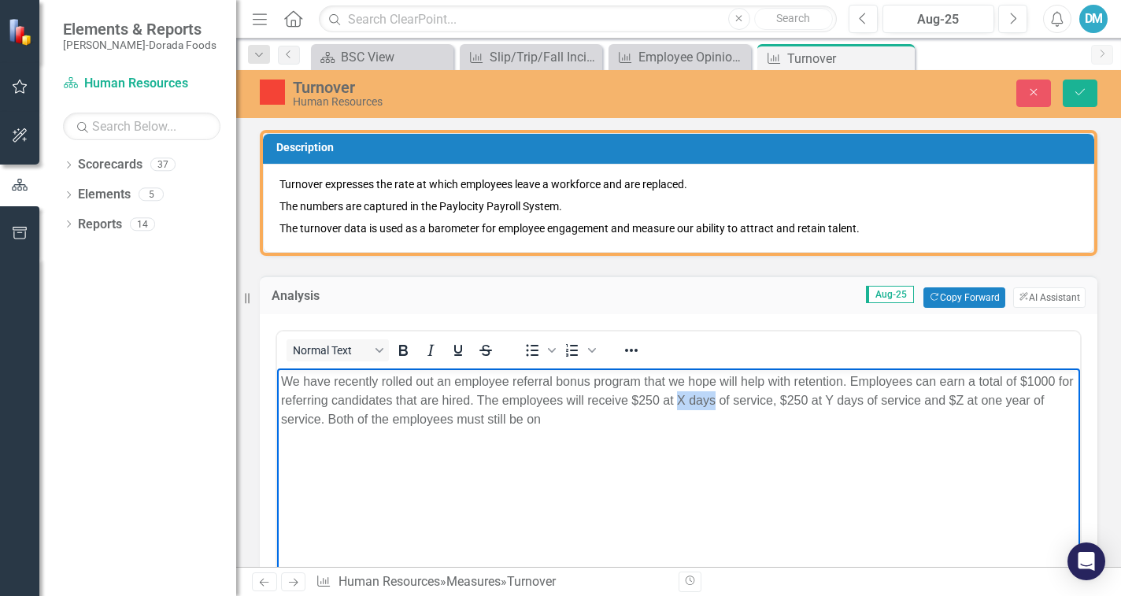
drag, startPoint x: 694, startPoint y: 400, endPoint x: 733, endPoint y: 400, distance: 39.4
click at [733, 400] on p "We have recently rolled out an employee referral bonus program that we hope wil…" at bounding box center [678, 400] width 795 height 57
drag, startPoint x: 855, startPoint y: 397, endPoint x: 897, endPoint y: 396, distance: 42.5
click at [897, 396] on p "We have recently rolled out an employee referral bonus program that we hope wil…" at bounding box center [678, 400] width 795 height 57
drag, startPoint x: 996, startPoint y: 399, endPoint x: 1010, endPoint y: 400, distance: 14.2
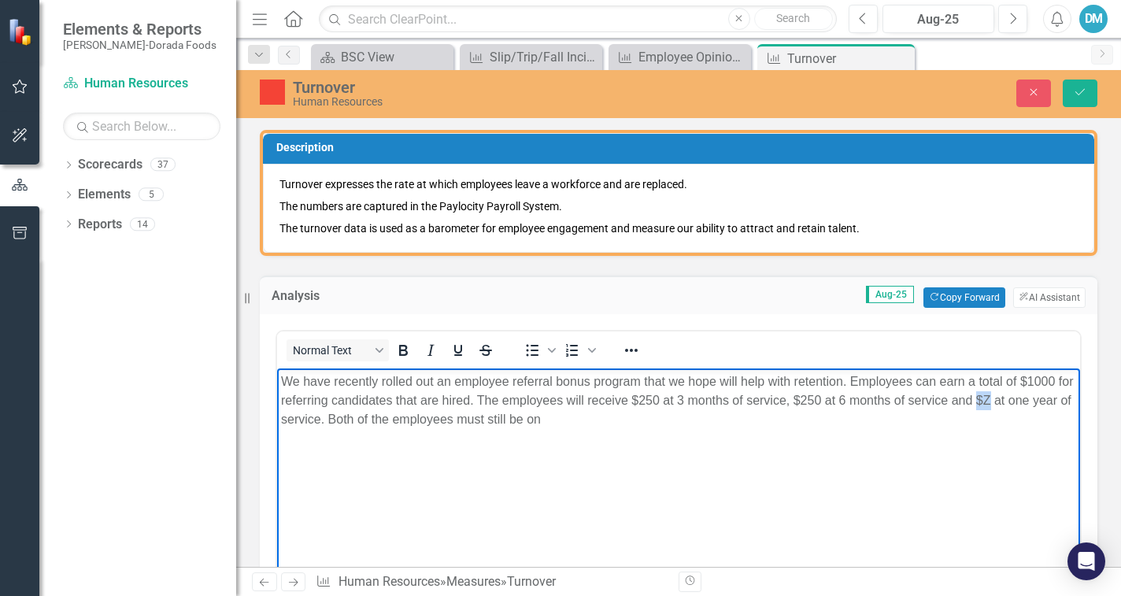
click at [1010, 400] on p "We have recently rolled out an employee referral bonus program that we hope wil…" at bounding box center [678, 400] width 795 height 57
click at [611, 448] on body "We have recently rolled out an employee referral bonus program that we hope wil…" at bounding box center [678, 486] width 803 height 236
drag, startPoint x: 604, startPoint y: 425, endPoint x: 519, endPoint y: 760, distance: 345.2
click at [277, 379] on html "We have recently rolled out an employee referral bonus program that we hope wil…" at bounding box center [678, 486] width 803 height 236
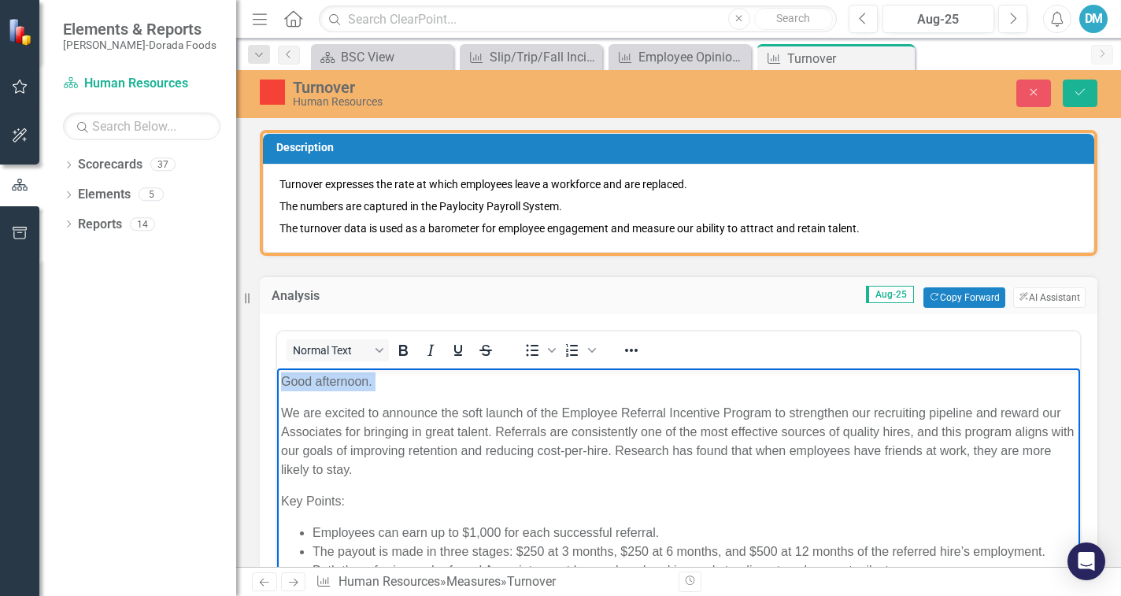
drag, startPoint x: 280, startPoint y: 411, endPoint x: 553, endPoint y: 732, distance: 421.7
click at [277, 368] on html "Good afternoon. We are excited to announce the soft launch of the Employee Refe…" at bounding box center [678, 598] width 803 height 461
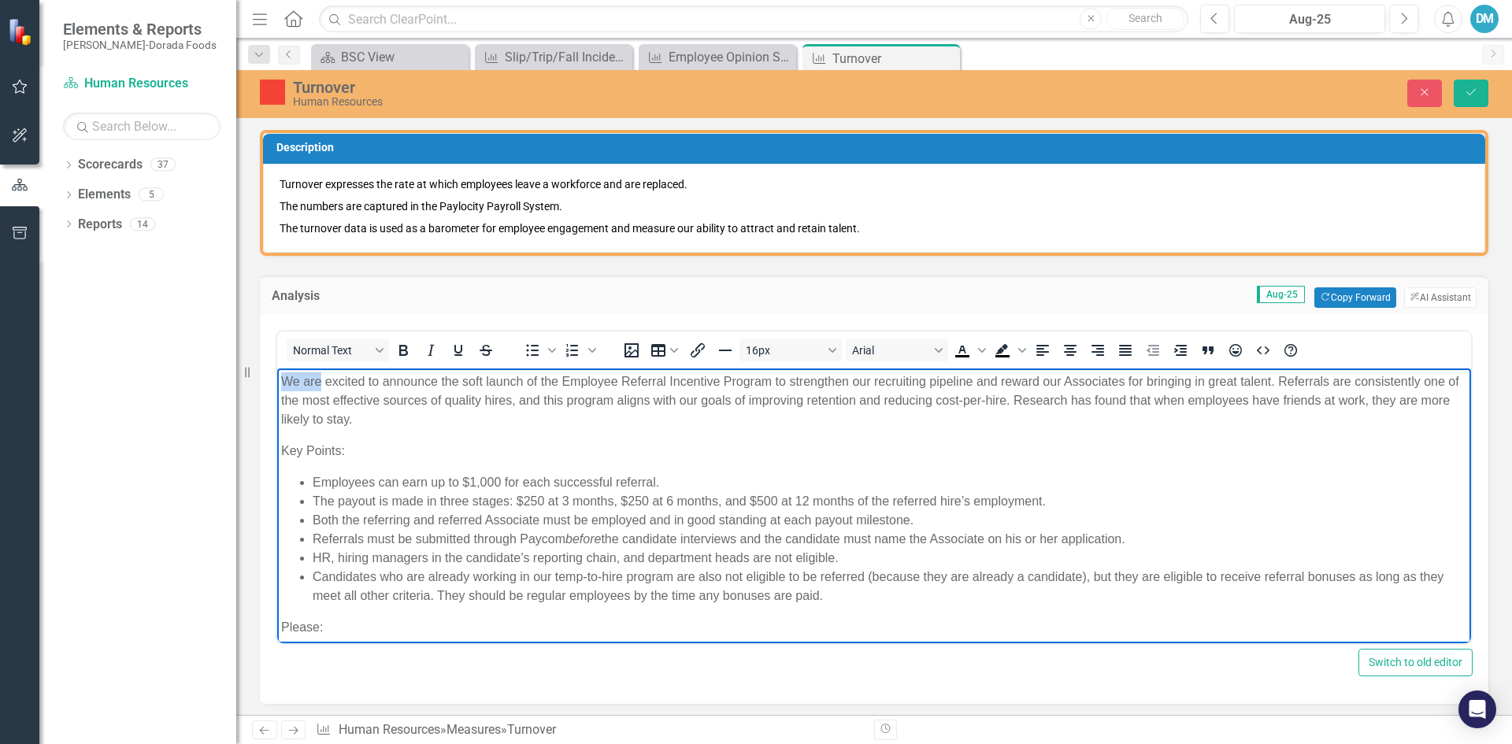
drag, startPoint x: 323, startPoint y: 381, endPoint x: 280, endPoint y: 381, distance: 42.5
click at [280, 381] on body "We are excited to announce the soft launch of the Employee Referral Incentive P…" at bounding box center [873, 545] width 1193 height 354
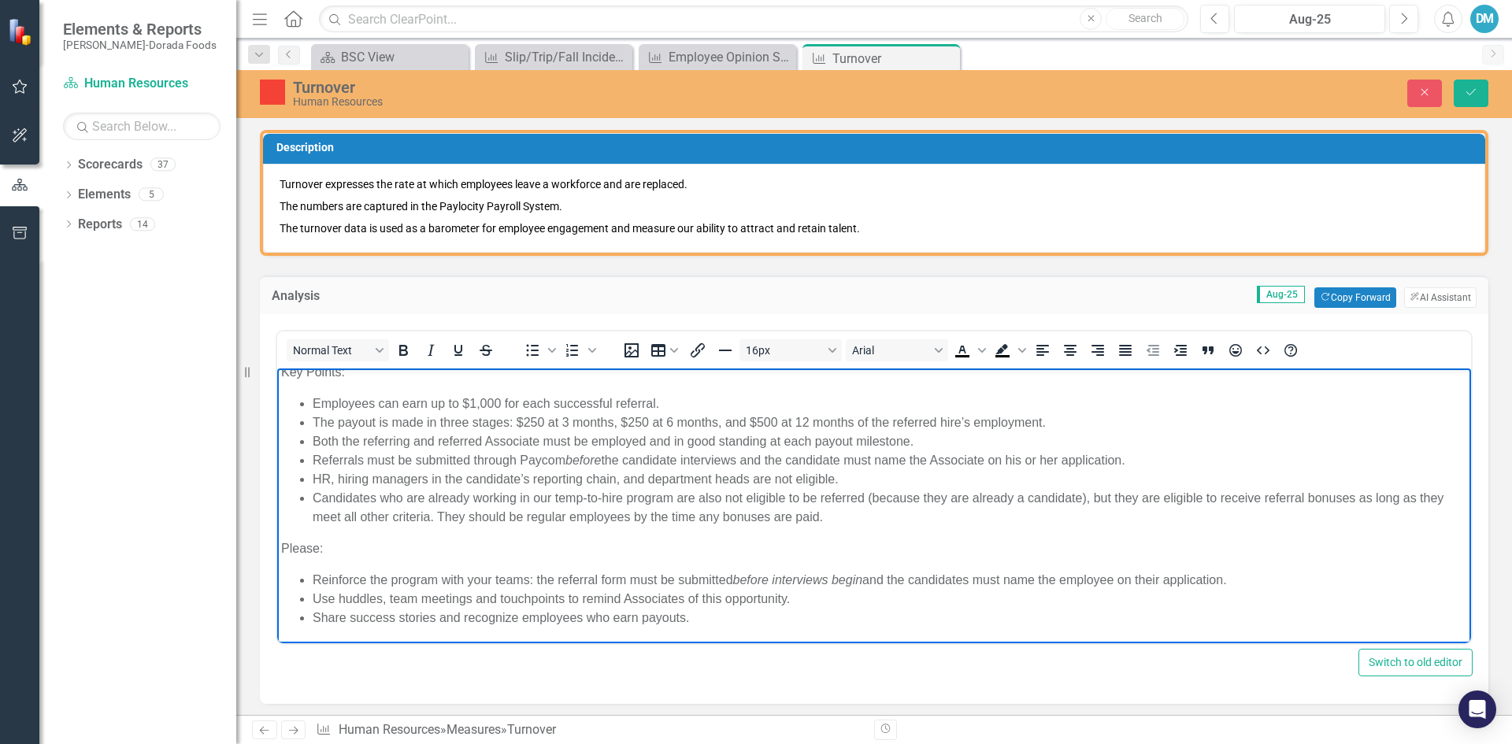
scroll to position [80, 0]
click at [1120, 87] on icon "Save" at bounding box center [1471, 92] width 14 height 11
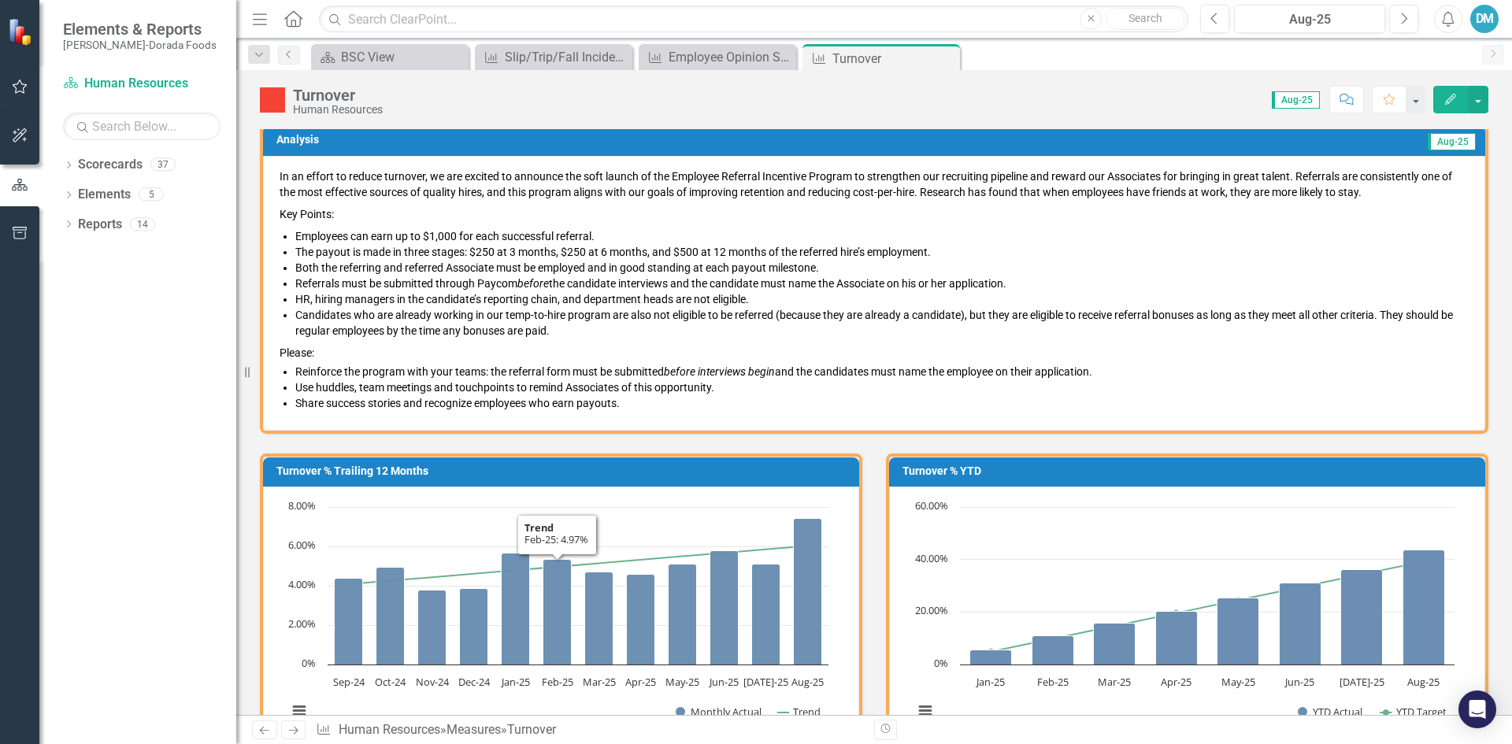
scroll to position [0, 0]
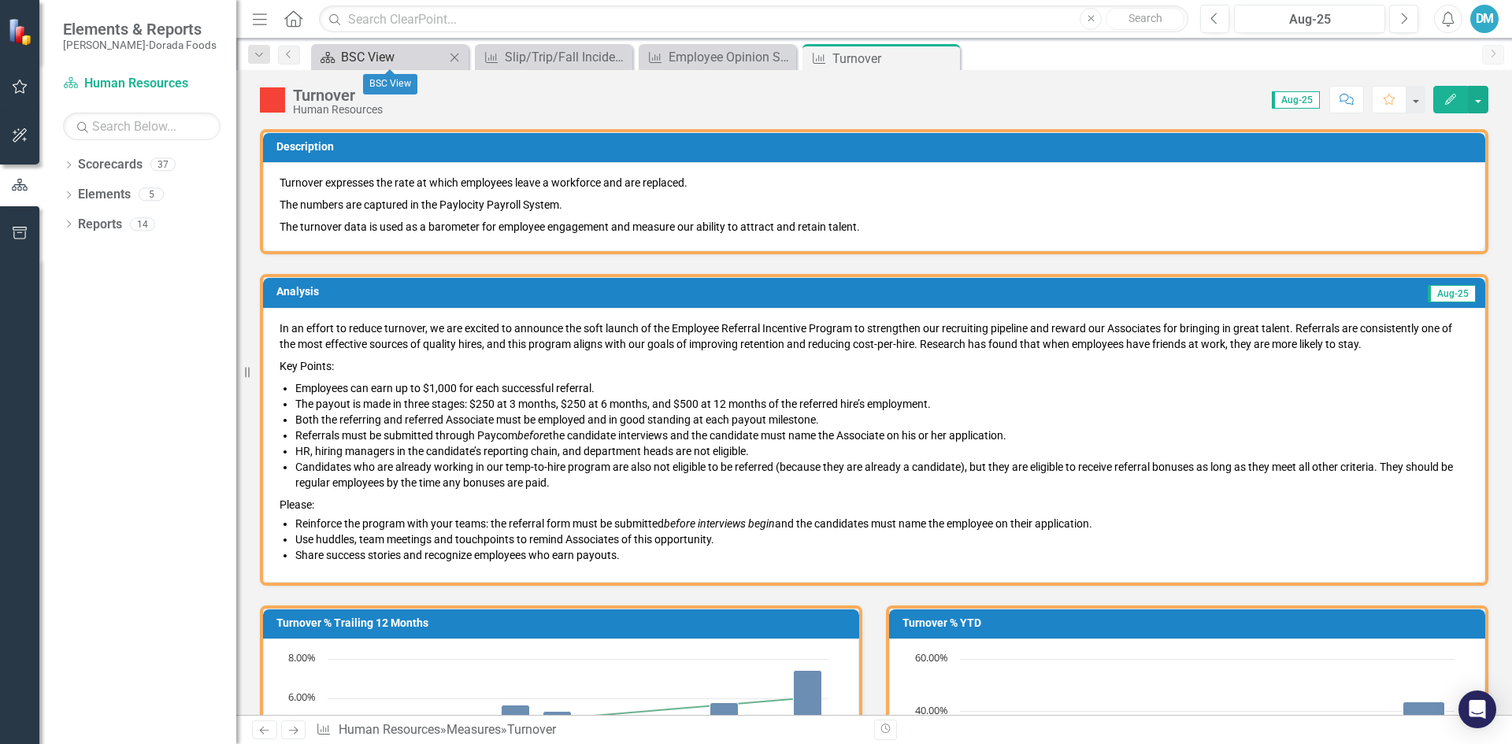
click at [424, 58] on div "BSC View" at bounding box center [393, 57] width 104 height 20
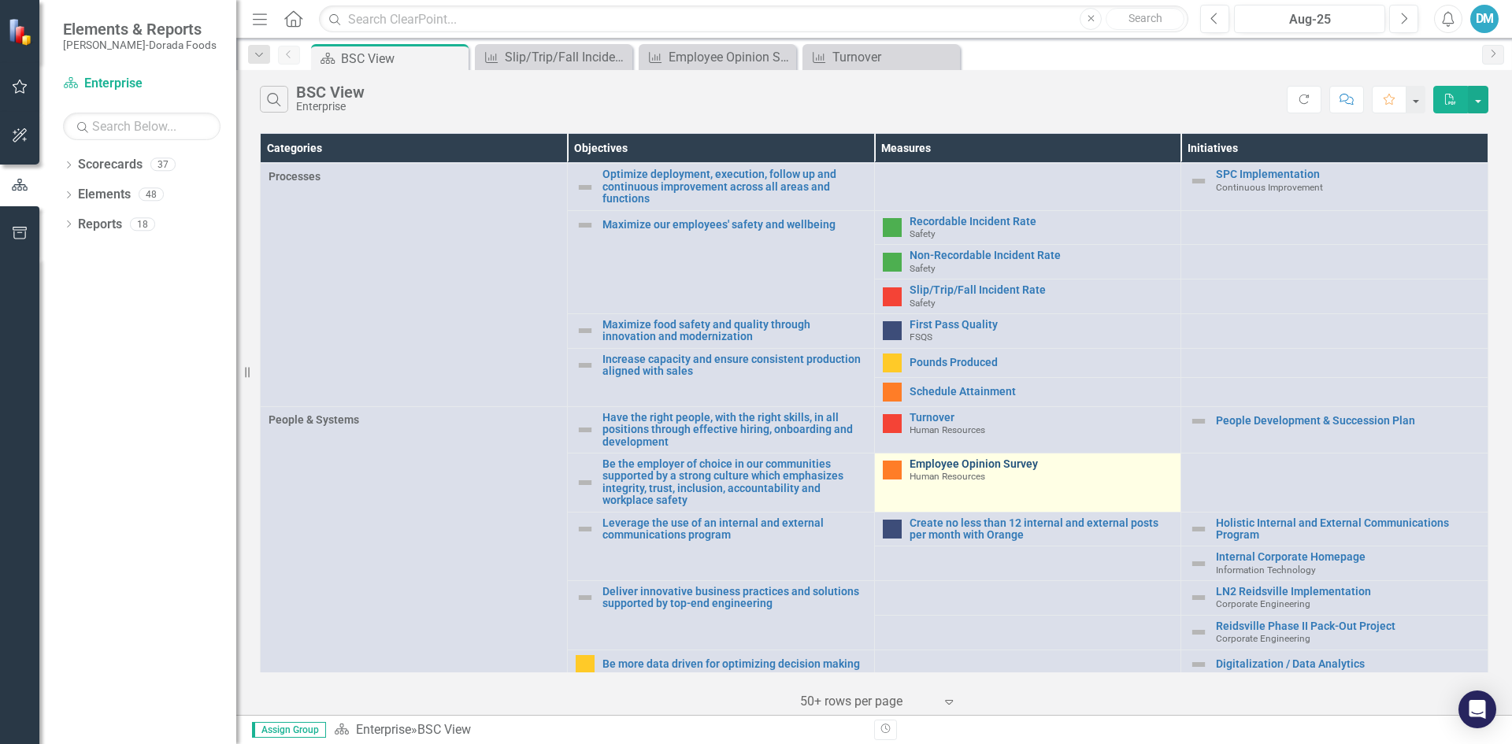
scroll to position [504, 0]
click at [942, 469] on span "Human Resources" at bounding box center [947, 474] width 76 height 11
click at [995, 458] on link "Employee Opinion Survey" at bounding box center [1041, 463] width 264 height 12
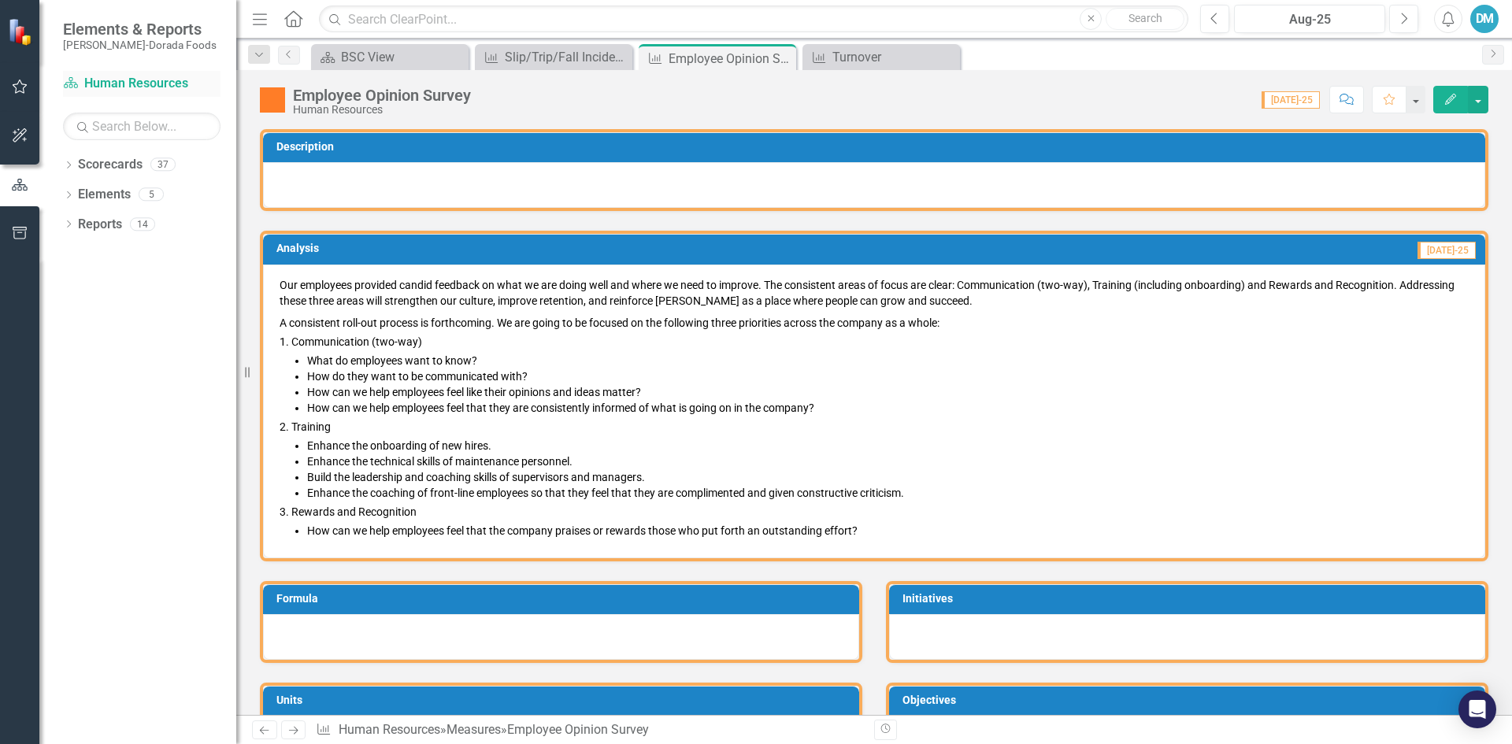
click at [140, 87] on link "Scorecard Human Resources" at bounding box center [141, 84] width 157 height 18
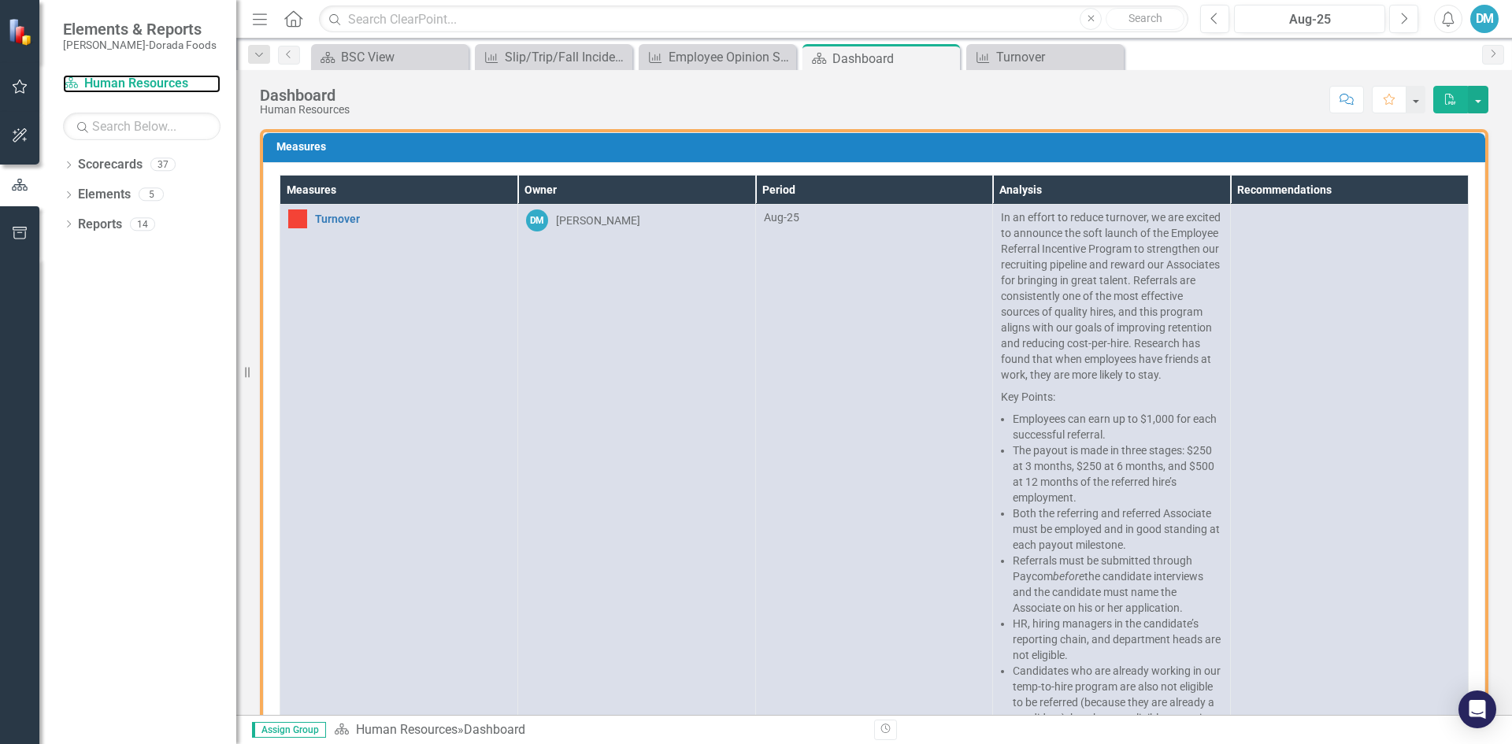
scroll to position [472, 0]
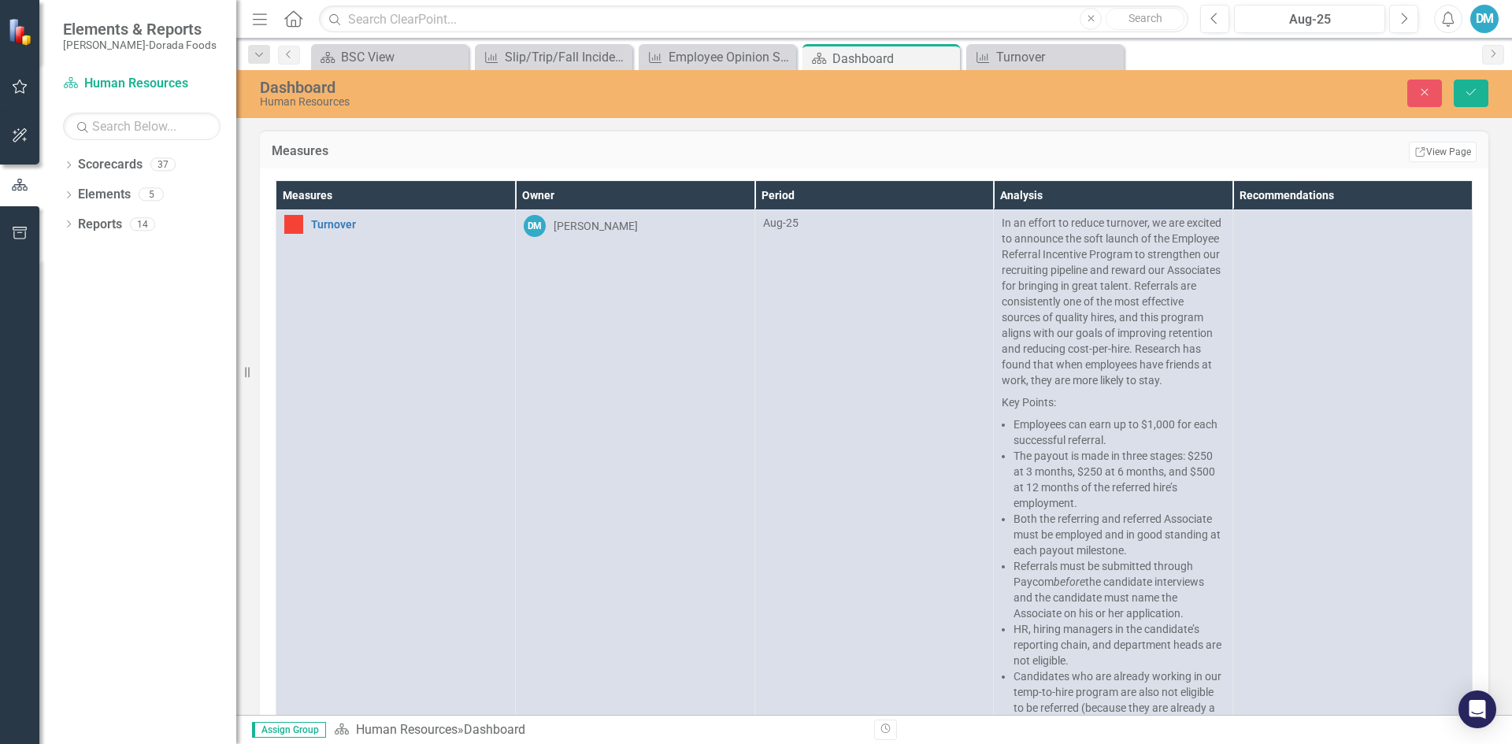
scroll to position [0, 0]
drag, startPoint x: 1137, startPoint y: 1129, endPoint x: 1934, endPoint y: 1512, distance: 884.9
copy p "Anecdotally, the new contract is making a difference in OKC. The HR team is hea…"
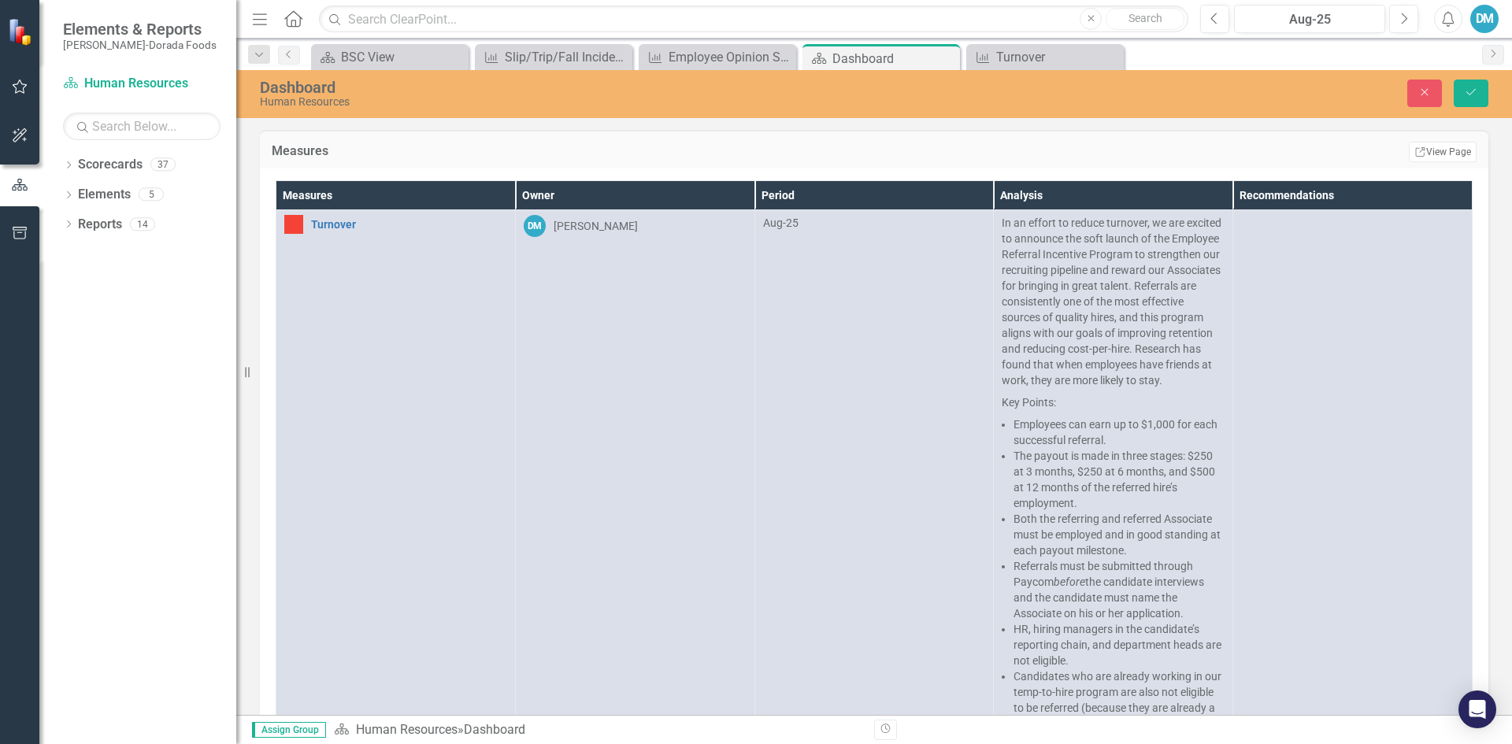
drag, startPoint x: 1466, startPoint y: 90, endPoint x: 1462, endPoint y: 106, distance: 17.0
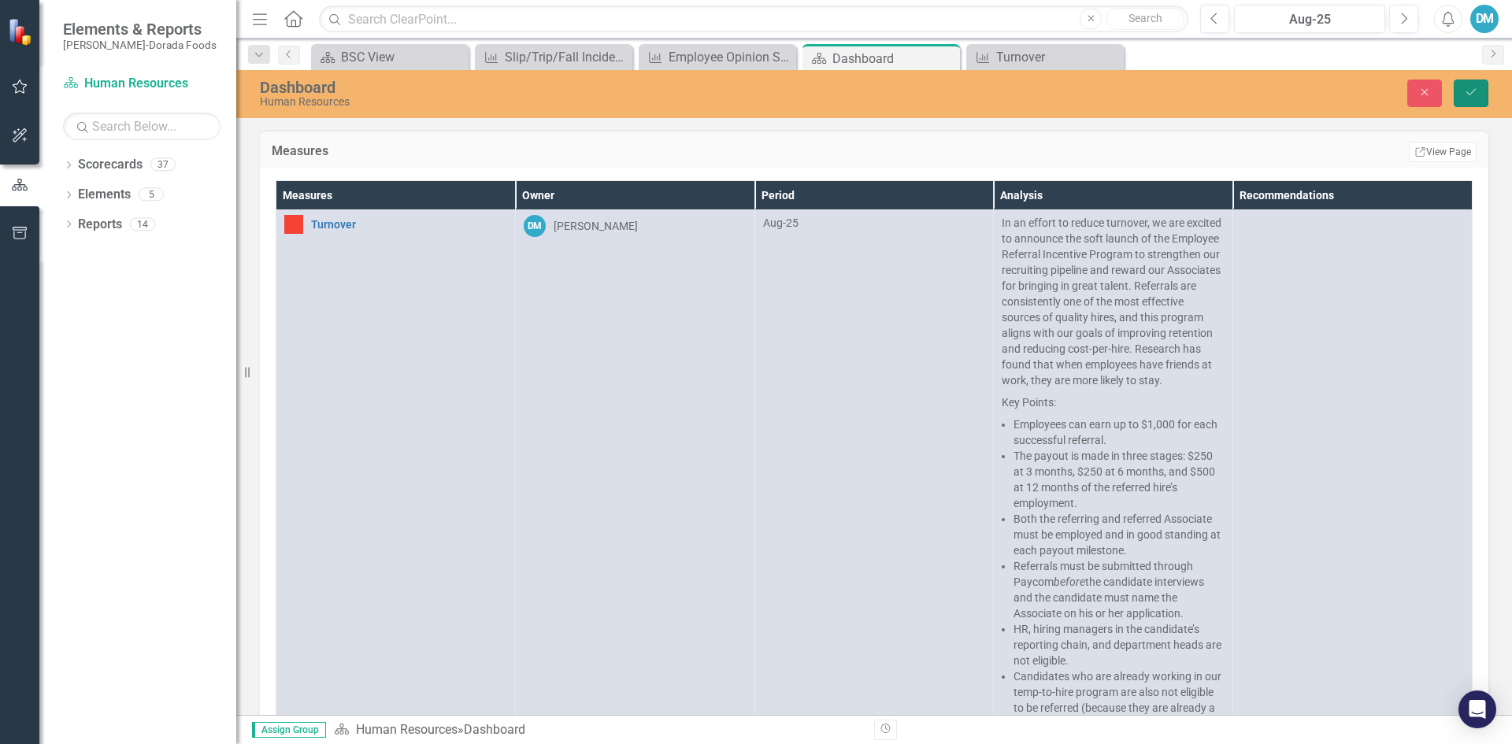
click at [1120, 90] on icon "Save" at bounding box center [1471, 92] width 14 height 11
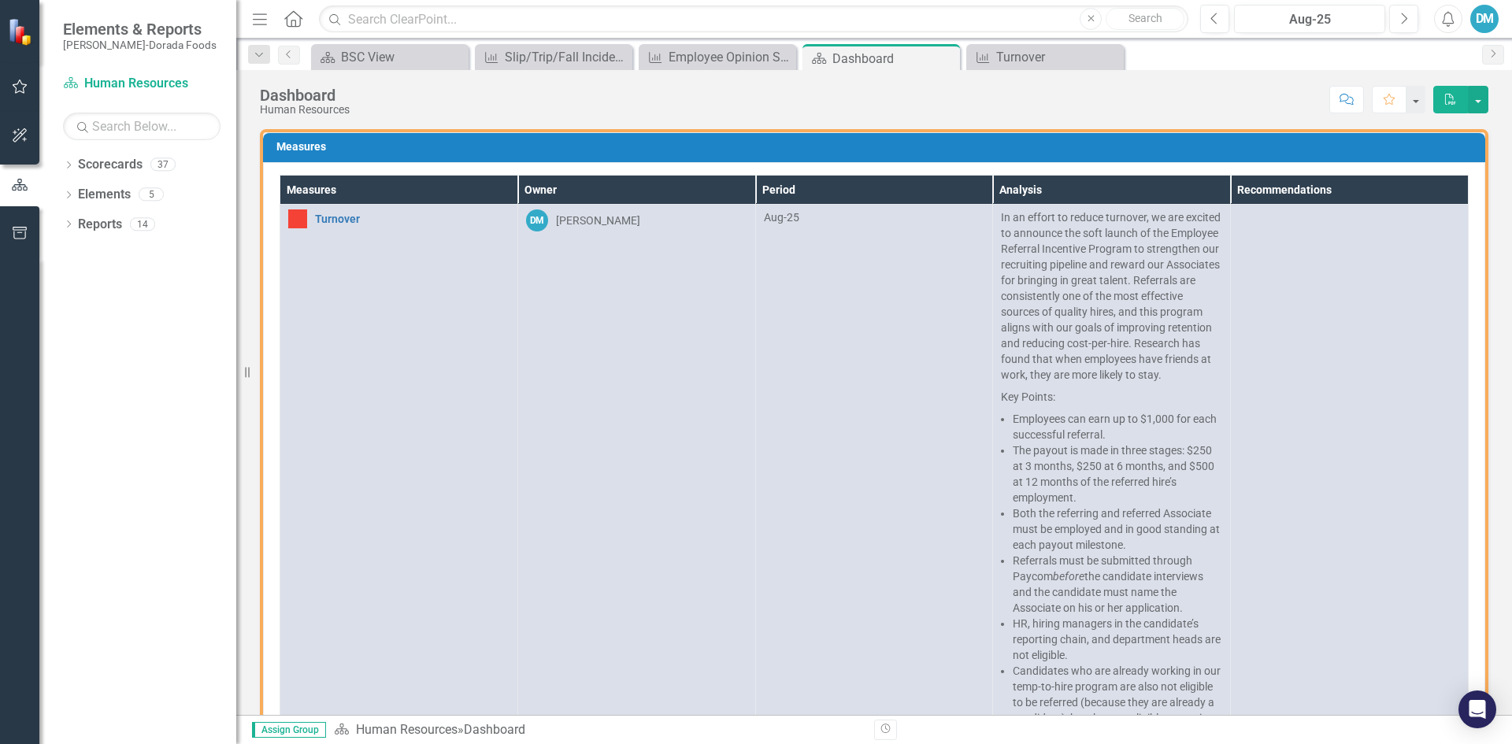
scroll to position [394, 0]
